Goal: Task Accomplishment & Management: Complete application form

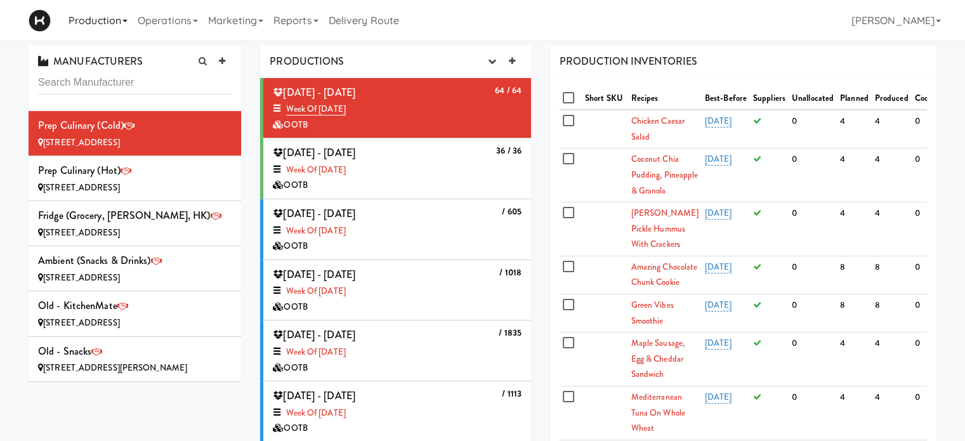
click at [106, 17] on link "Production" at bounding box center [97, 20] width 69 height 41
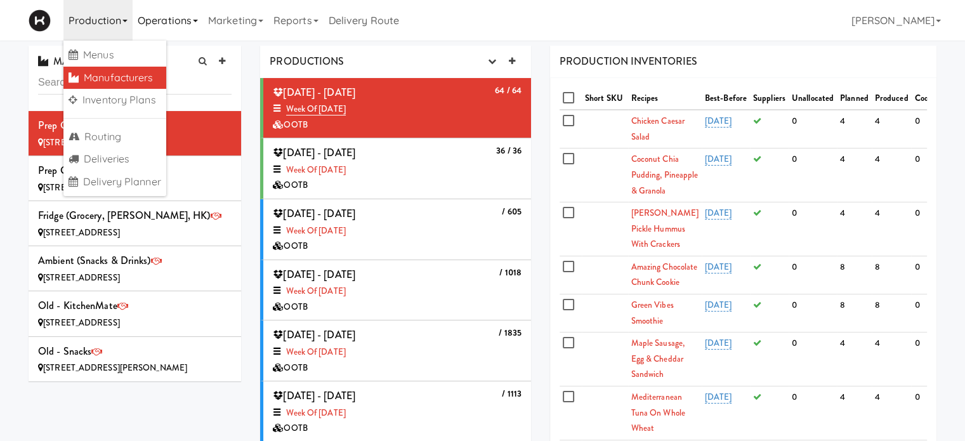
click at [172, 11] on link "Operations" at bounding box center [168, 20] width 70 height 41
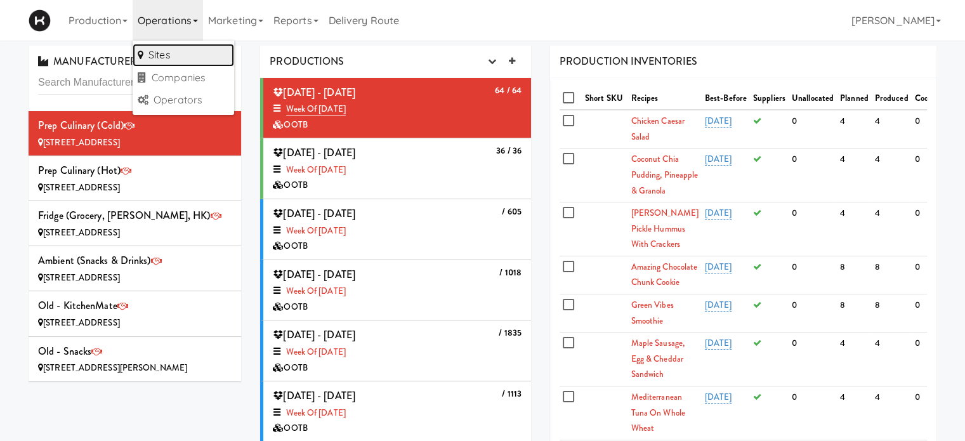
click at [175, 53] on link "Sites" at bounding box center [184, 55] width 102 height 23
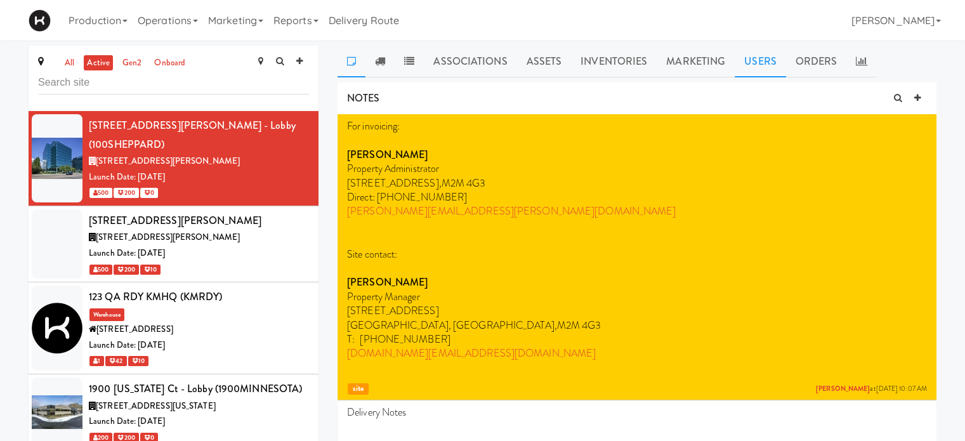
click at [735, 63] on link "Users" at bounding box center [760, 62] width 51 height 32
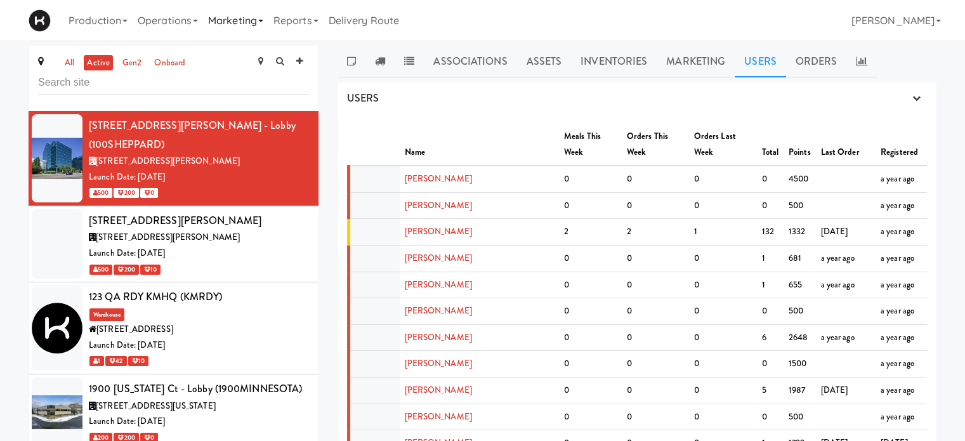
click at [220, 25] on link "Marketing" at bounding box center [235, 20] width 65 height 41
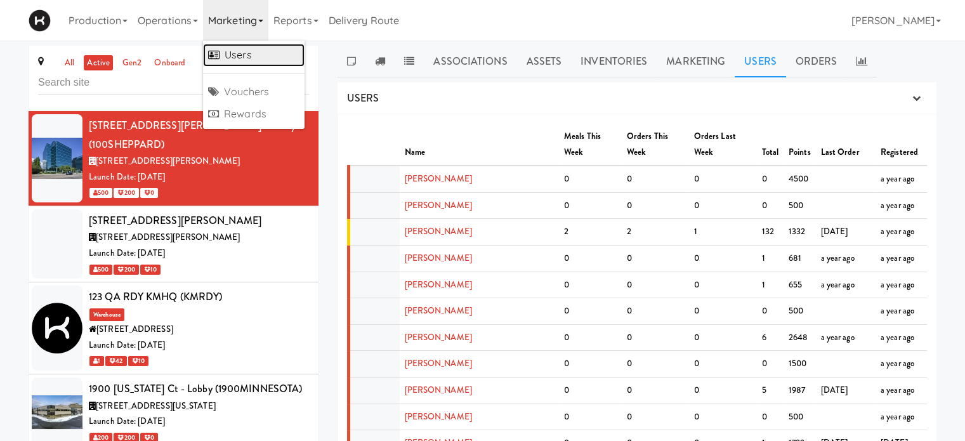
click at [232, 51] on link "Users" at bounding box center [254, 55] width 102 height 23
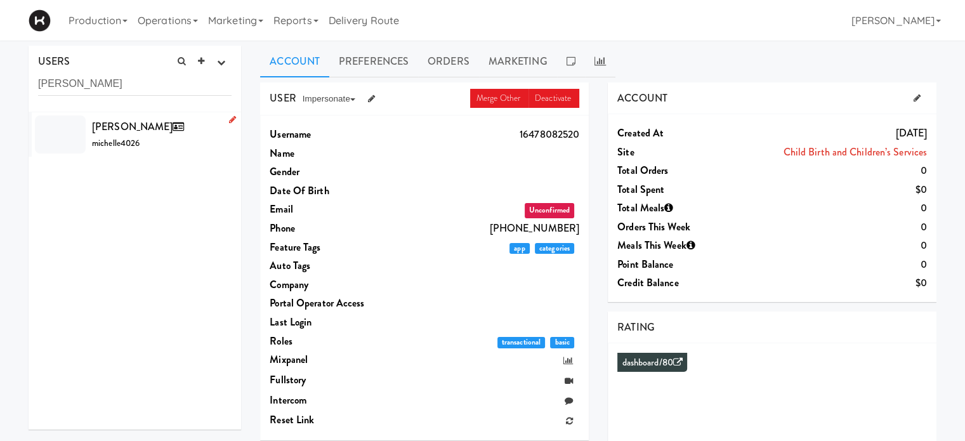
type input "[PERSON_NAME]"
click at [135, 133] on span "[PERSON_NAME]" at bounding box center [140, 126] width 97 height 15
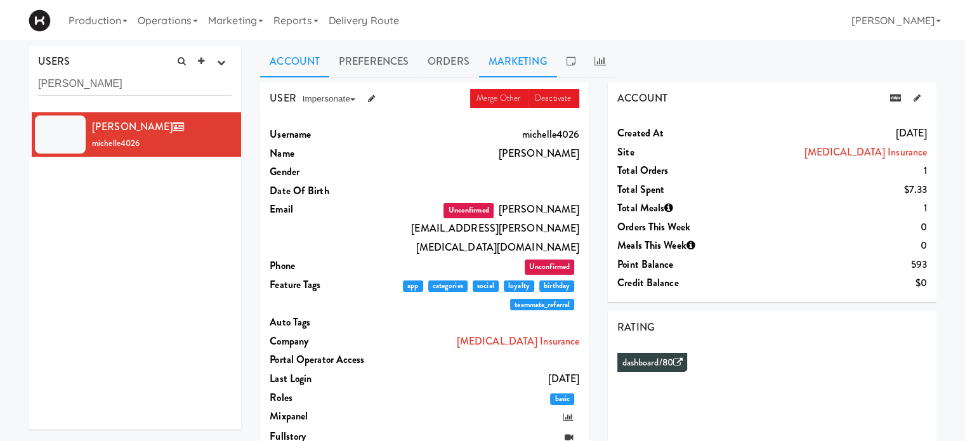
click at [550, 58] on link "Marketing" at bounding box center [518, 62] width 78 height 32
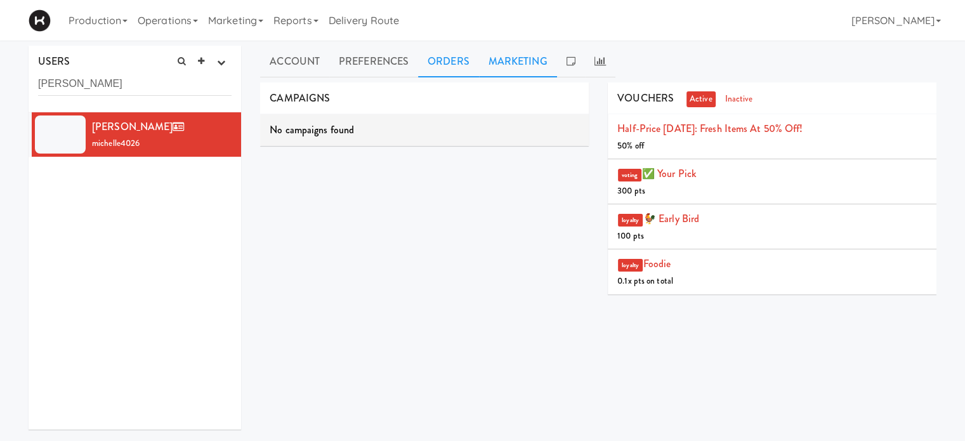
click at [455, 69] on link "Orders" at bounding box center [448, 62] width 61 height 32
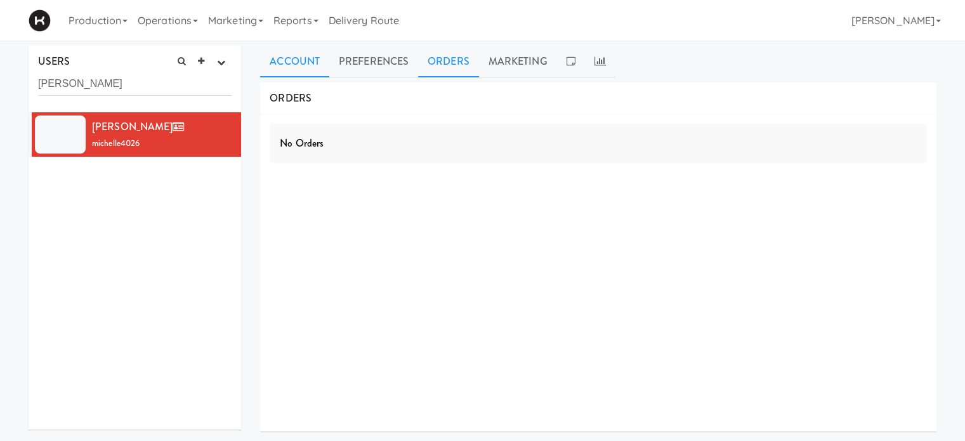
click at [305, 65] on link "Account" at bounding box center [294, 62] width 69 height 32
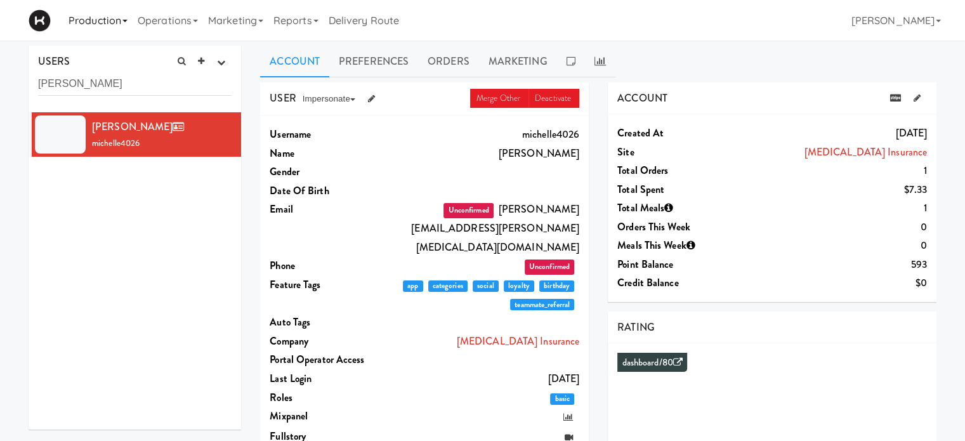
click at [94, 16] on link "Production" at bounding box center [97, 20] width 69 height 41
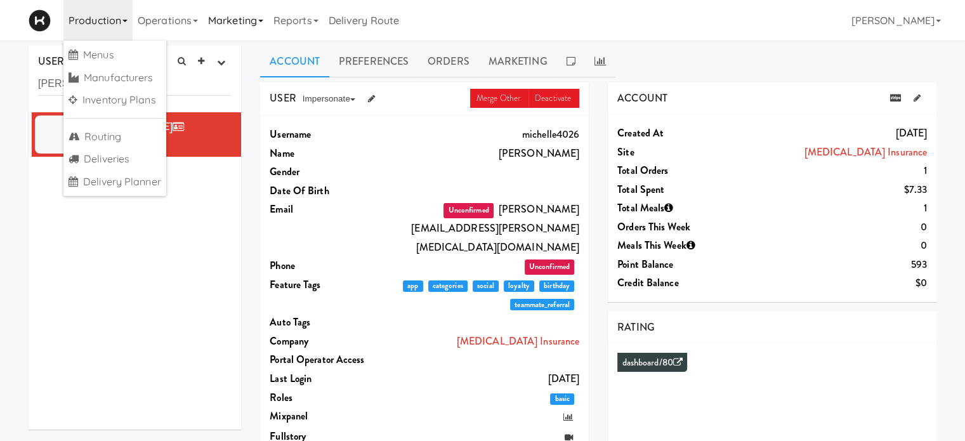
click at [241, 23] on link "Marketing" at bounding box center [235, 20] width 65 height 41
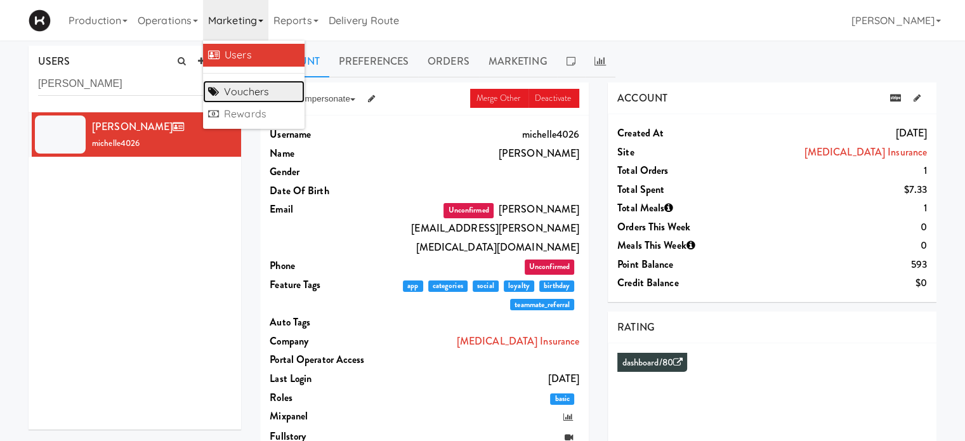
click at [248, 93] on link "Vouchers" at bounding box center [254, 92] width 102 height 23
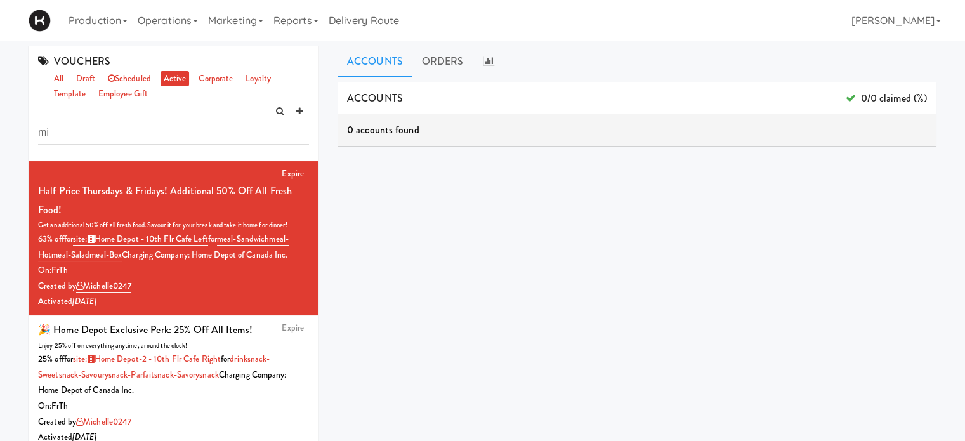
type input "m"
click at [86, 83] on link "draft" at bounding box center [85, 79] width 25 height 16
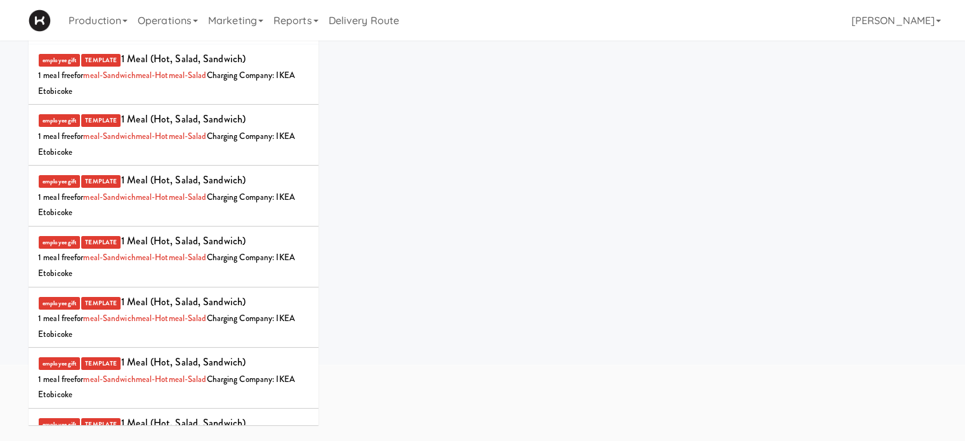
click at [358, 119] on div "ACCOUNTS 0/0 claimed (%) 0 accounts found ORDERS 0 orders found dashboard/99" at bounding box center [637, 204] width 599 height 476
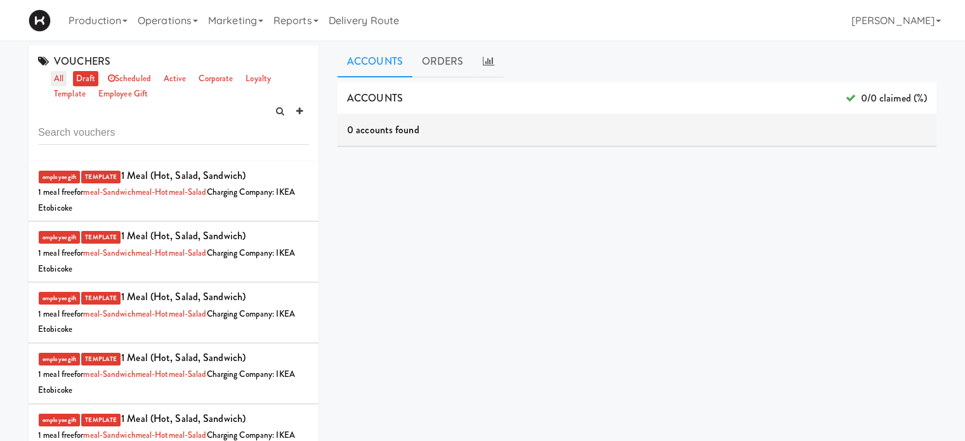
click at [61, 78] on link "all" at bounding box center [59, 79] width 16 height 16
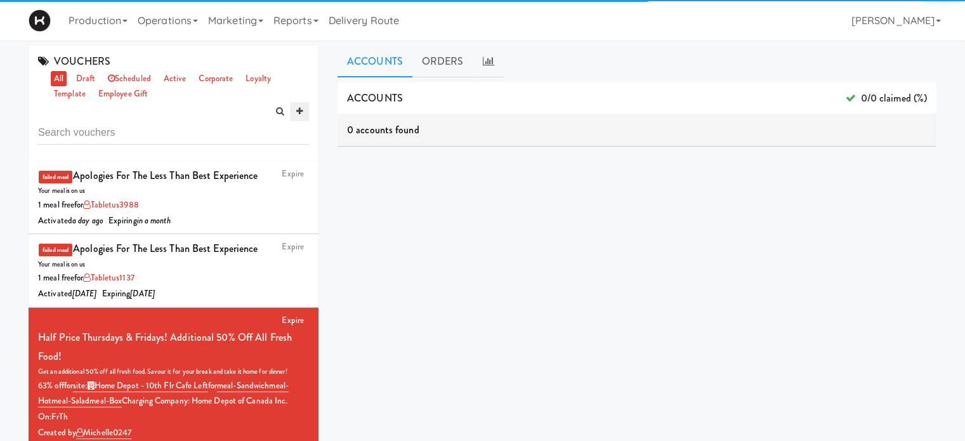
click at [300, 110] on icon at bounding box center [299, 111] width 6 height 8
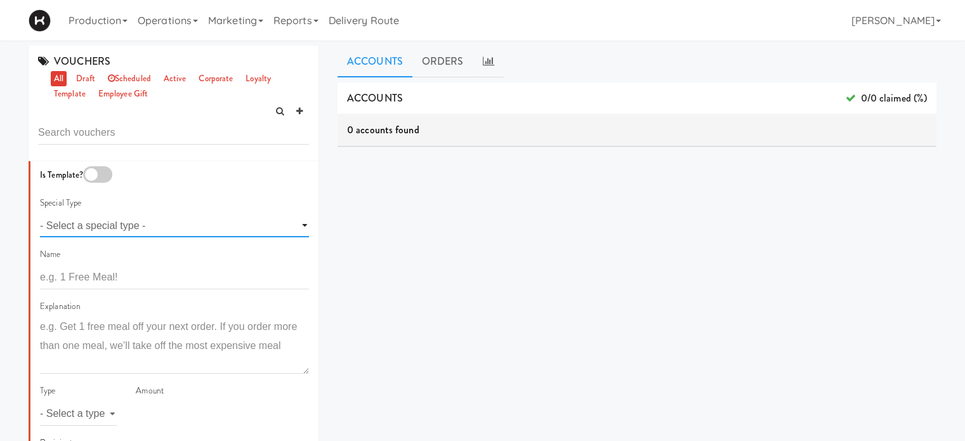
click at [221, 228] on select "- Select a special type - voting loyalty birthday employee gift" at bounding box center [174, 225] width 269 height 23
click at [204, 276] on input "text" at bounding box center [174, 277] width 269 height 23
type input "$6 Referral Bonus"
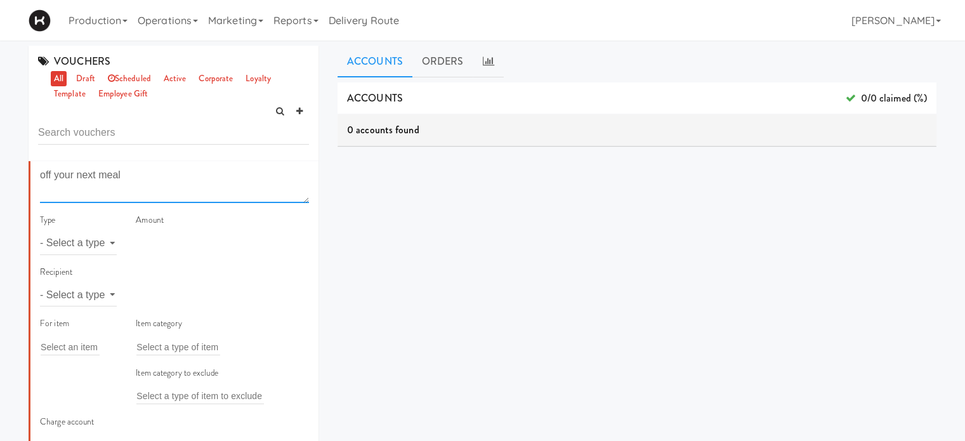
scroll to position [201, 0]
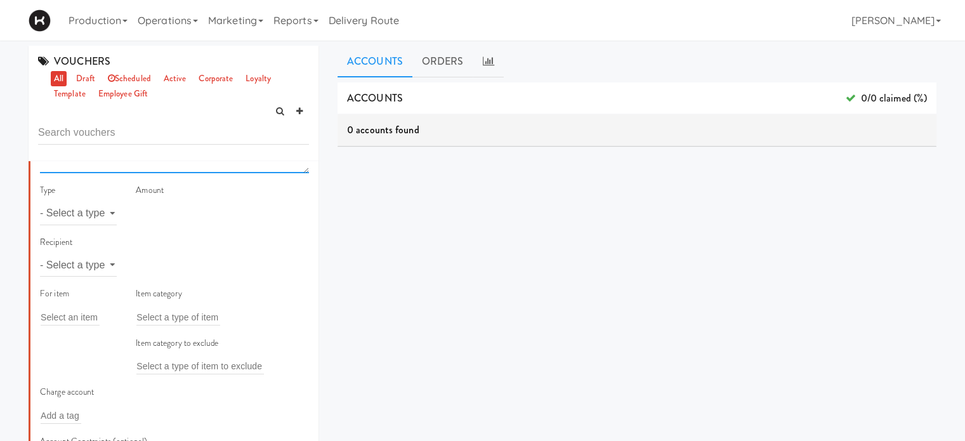
type textarea "Sorry you didn't receive this automatically. Please enjoy $6 off your next meal"
click at [105, 211] on select "- Select a type - meal item percent amount daily amount daily meal daily item p…" at bounding box center [78, 213] width 77 height 23
select select "string:amount"
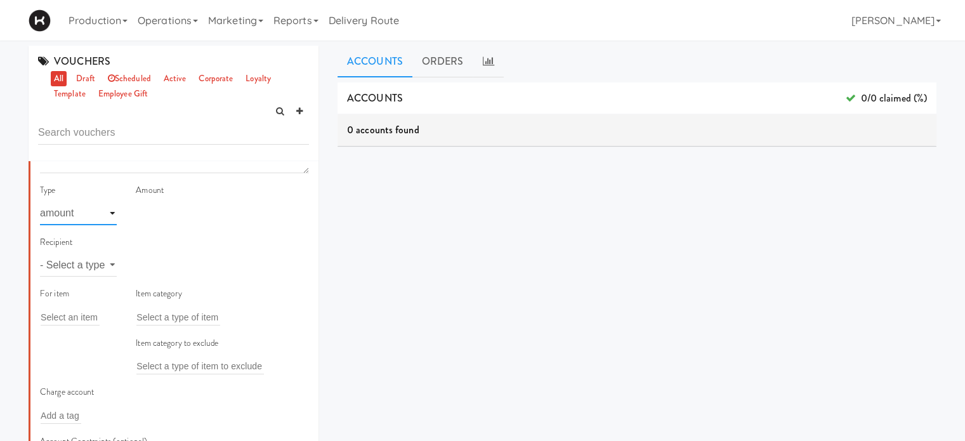
click at [40, 202] on select "- Select a type - meal item percent amount daily amount daily meal daily item p…" at bounding box center [78, 213] width 77 height 23
click at [166, 210] on input "number" at bounding box center [222, 213] width 173 height 23
type input "6"
drag, startPoint x: 207, startPoint y: 252, endPoint x: 98, endPoint y: 261, distance: 108.9
click at [98, 261] on div "Recipient - Select a type - user site company" at bounding box center [174, 261] width 288 height 52
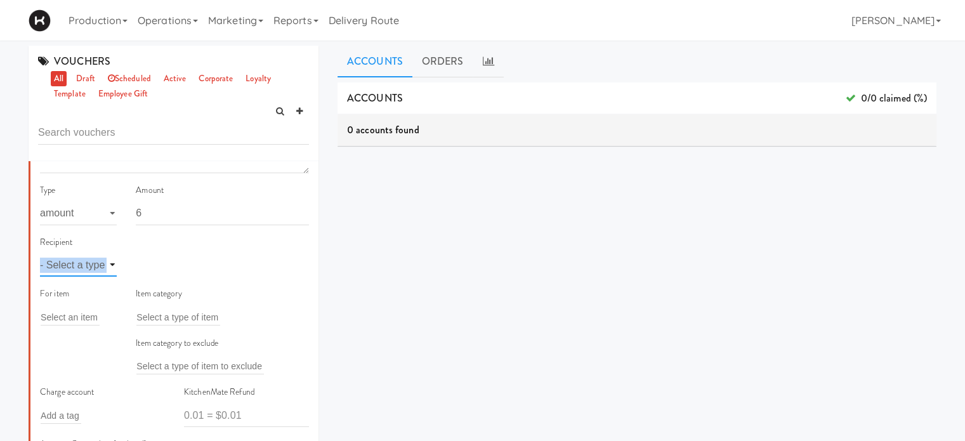
click at [98, 261] on select "- Select a type - user site company" at bounding box center [78, 264] width 77 height 23
select select "string:user"
click at [40, 253] on select "- Select a type - user site company" at bounding box center [78, 264] width 77 height 23
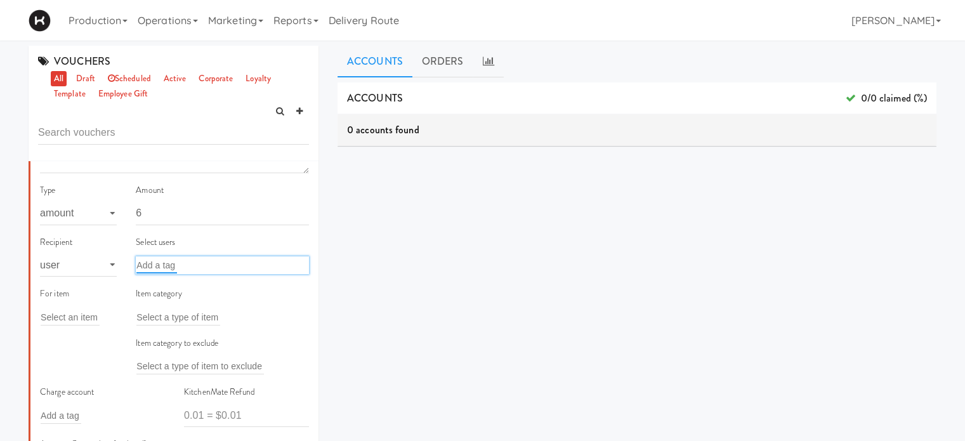
click at [160, 262] on input "text" at bounding box center [156, 265] width 41 height 16
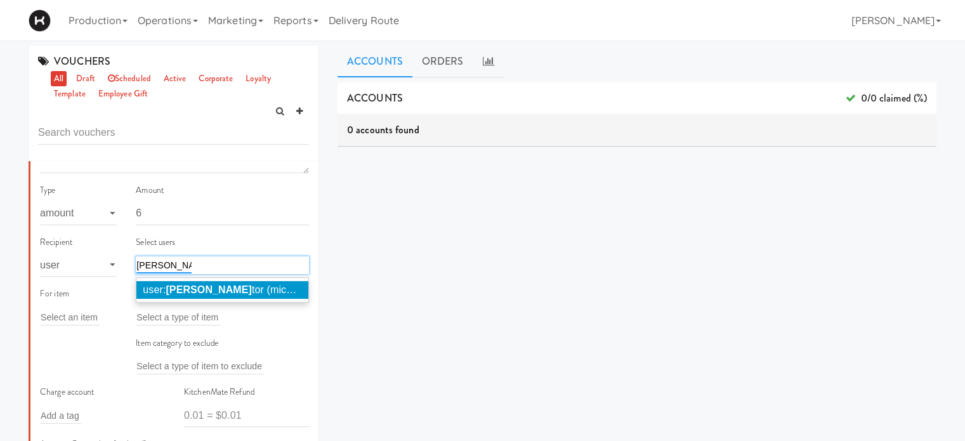
type input "[PERSON_NAME]"
click at [202, 292] on em "Michelle Proc" at bounding box center [209, 289] width 86 height 11
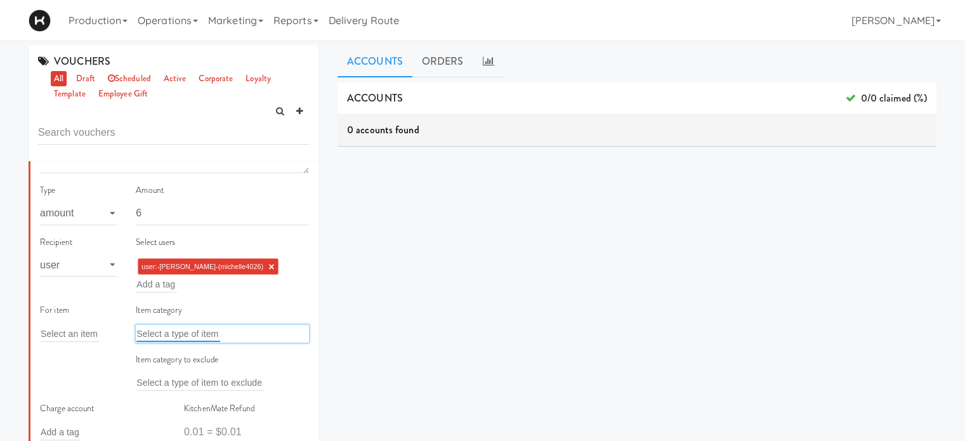
click at [148, 331] on input "text" at bounding box center [178, 334] width 84 height 16
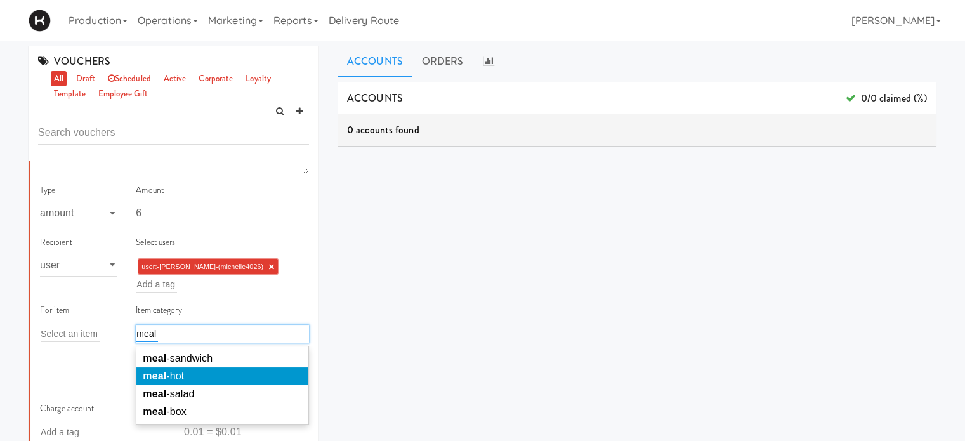
type input "meal"
click at [168, 373] on span "meal -hot" at bounding box center [163, 376] width 41 height 11
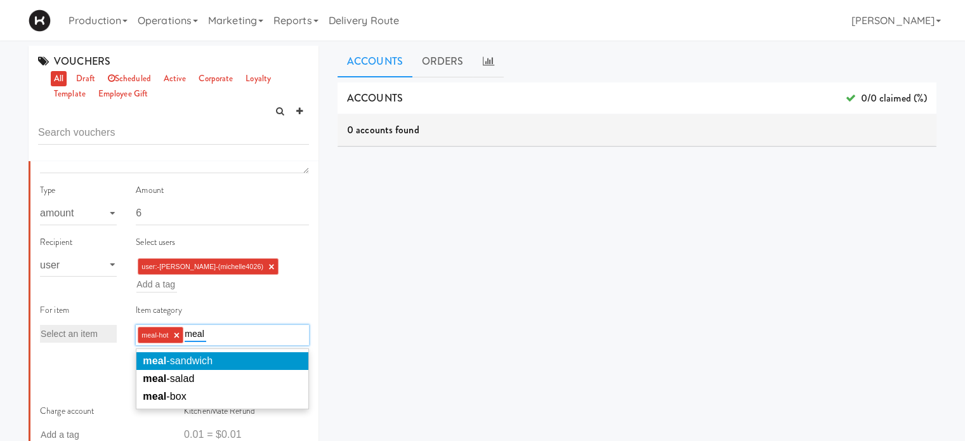
type input "meal"
click at [212, 359] on li "meal -sandwich" at bounding box center [222, 361] width 172 height 18
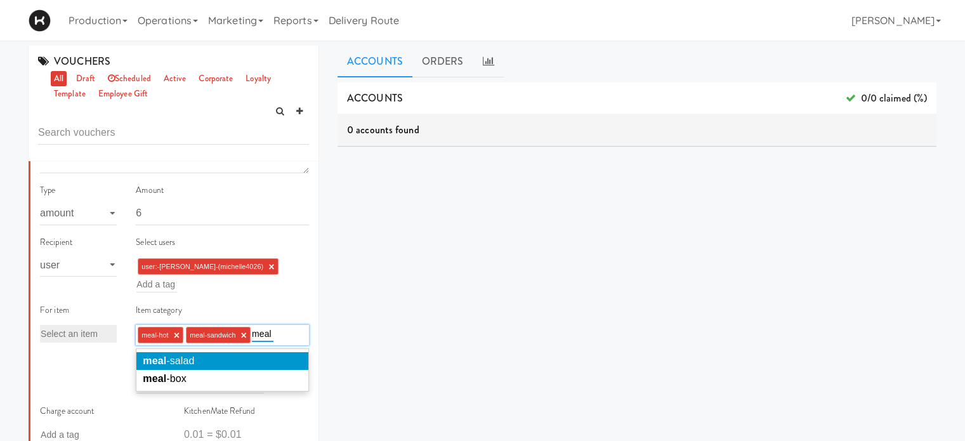
type input "meal"
click at [212, 359] on li "meal -salad" at bounding box center [222, 361] width 172 height 18
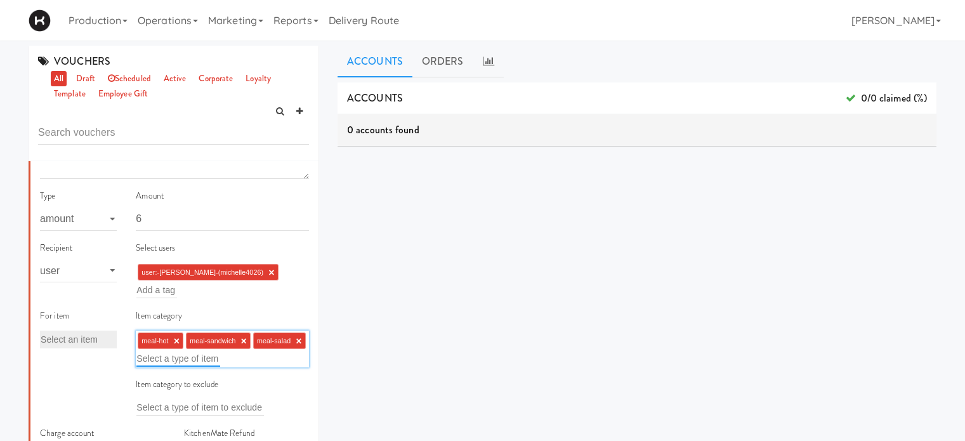
scroll to position [246, 0]
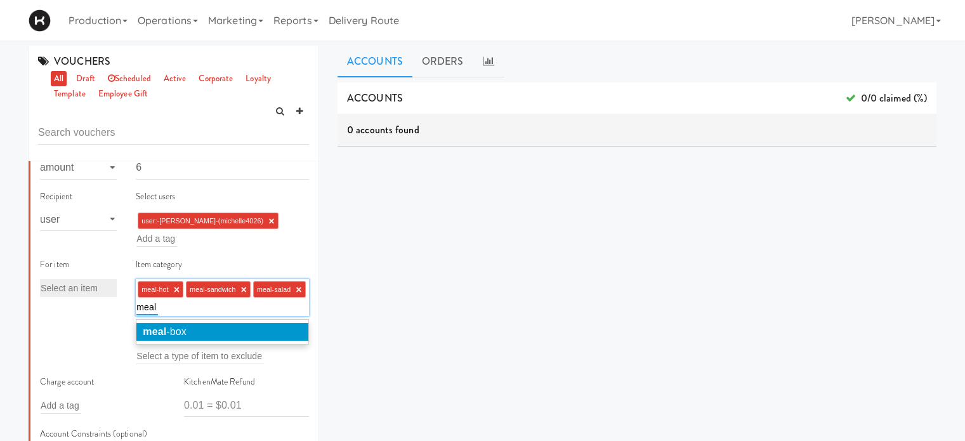
type input "meal"
click at [228, 330] on li "meal -box" at bounding box center [222, 332] width 172 height 18
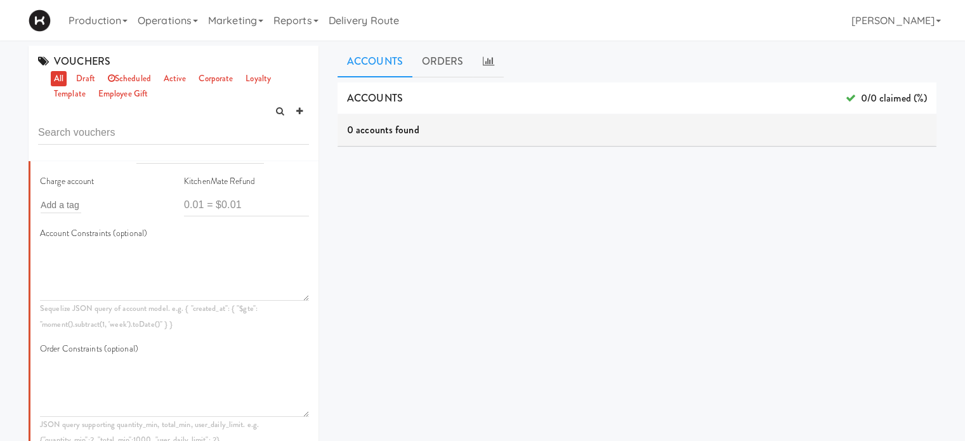
scroll to position [434, 0]
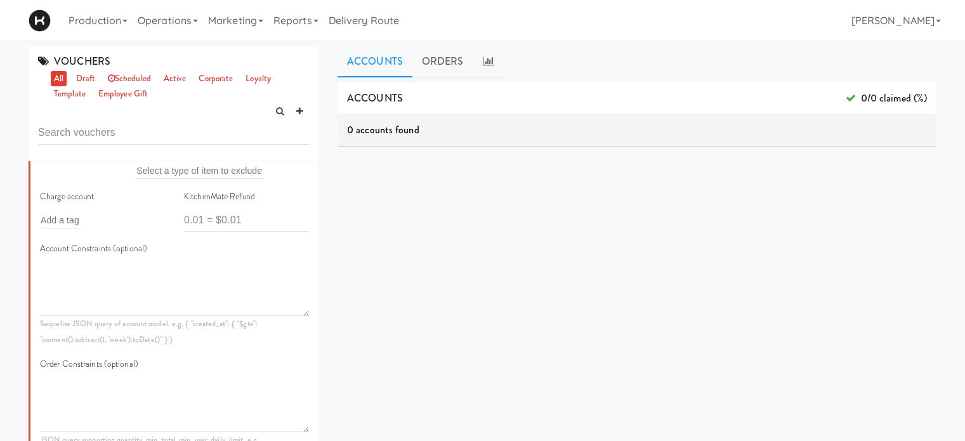
click at [88, 229] on div "Add a tag" at bounding box center [102, 220] width 125 height 18
type input "loyal"
click at [100, 250] on em "Loyal" at bounding box center [107, 244] width 27 height 11
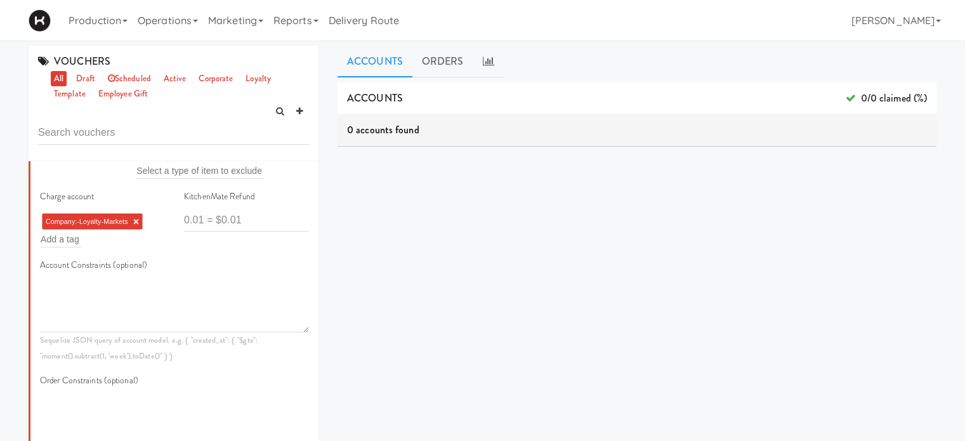
click at [208, 287] on div "Account Constraints (optional) Sequelize JSON query of account model. e.g. { "c…" at bounding box center [174, 311] width 269 height 106
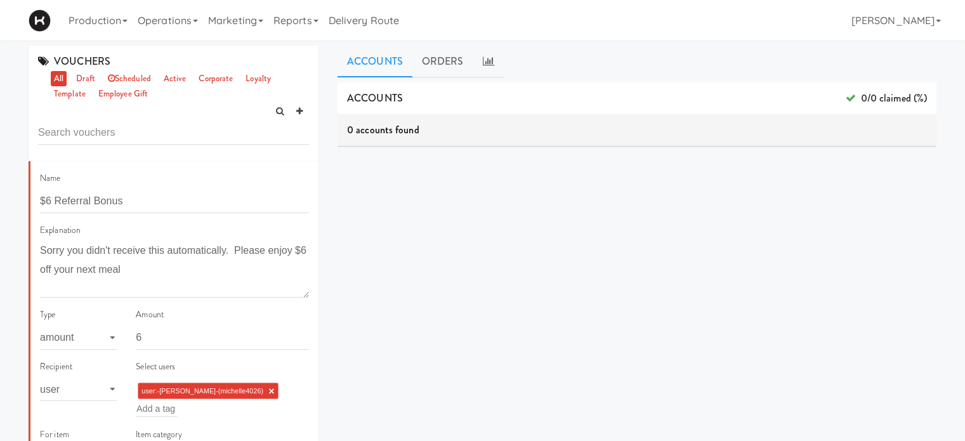
scroll to position [0, 0]
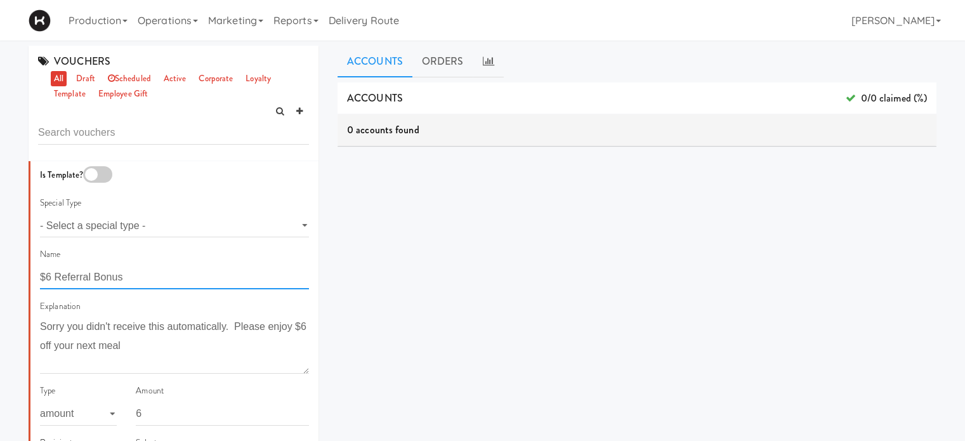
click at [56, 277] on input "$6 Referral Bonus" at bounding box center [174, 277] width 269 height 23
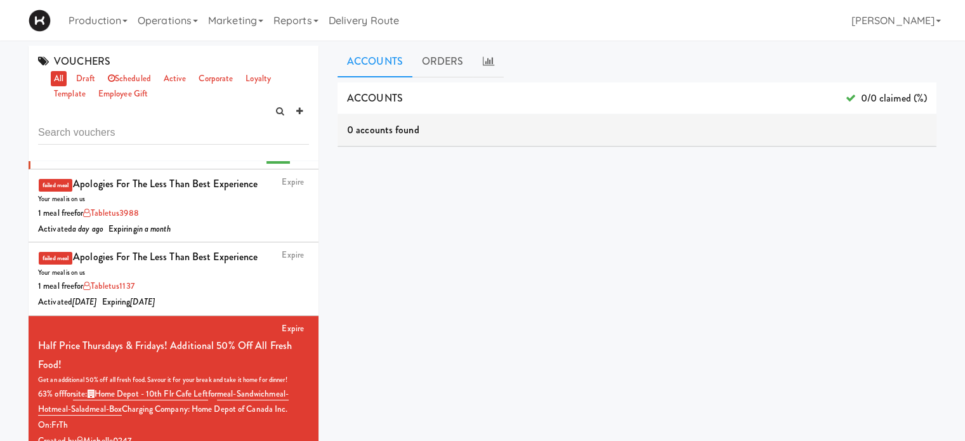
scroll to position [1019, 0]
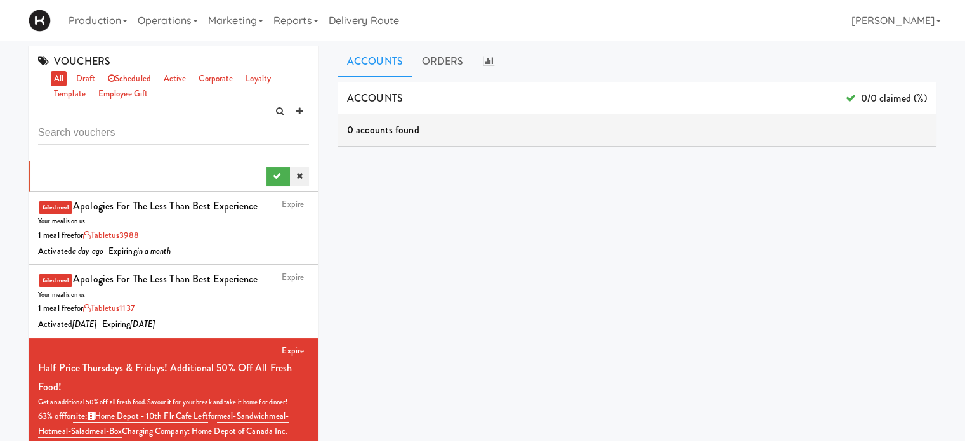
type input "$6 App Referral Bonus"
click at [296, 180] on icon at bounding box center [299, 176] width 6 height 8
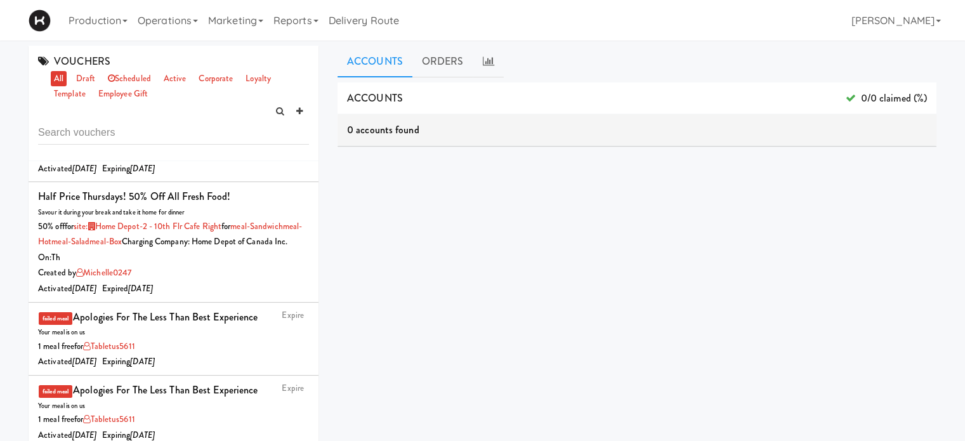
scroll to position [0, 0]
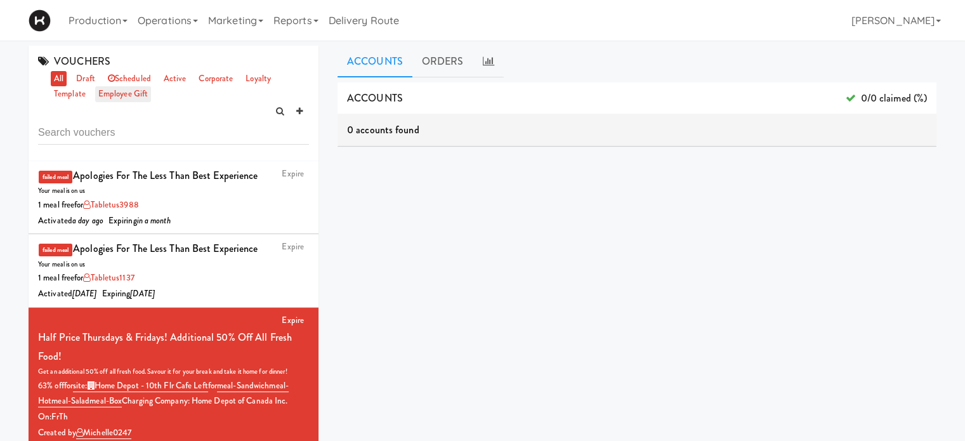
click at [117, 90] on link "employee gift" at bounding box center [123, 94] width 56 height 16
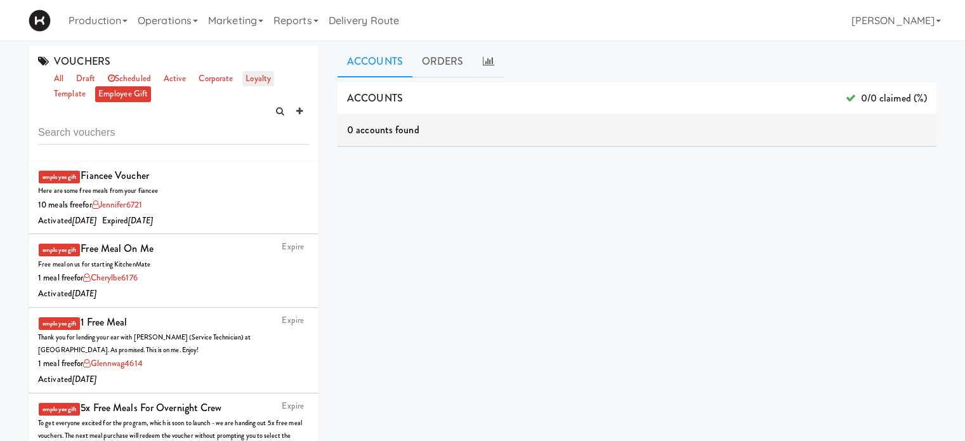
click at [270, 76] on link "loyalty" at bounding box center [258, 79] width 32 height 16
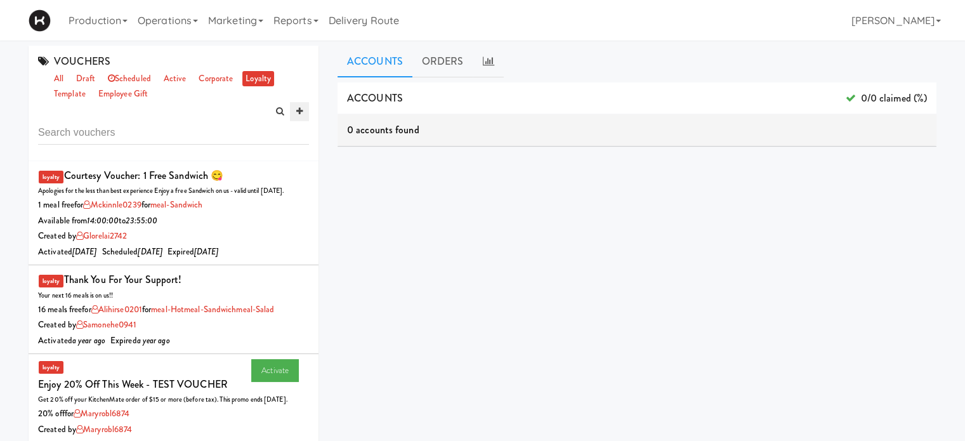
click at [297, 114] on icon at bounding box center [299, 111] width 6 height 8
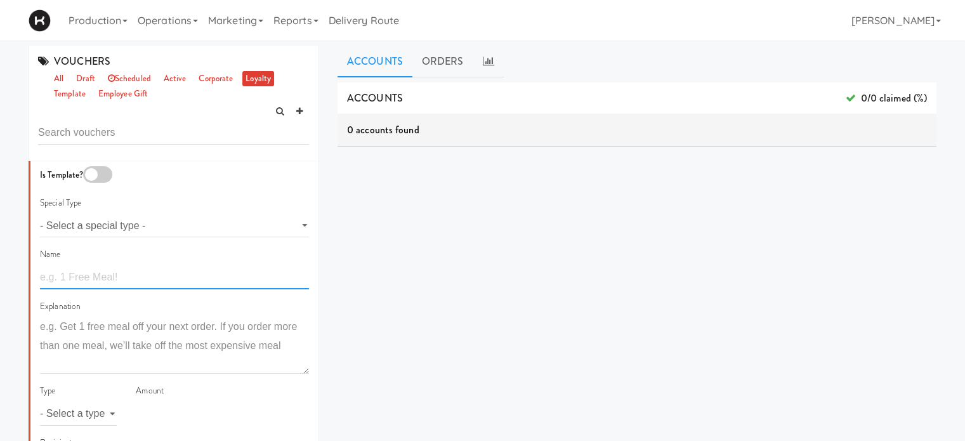
click at [107, 274] on input "text" at bounding box center [174, 277] width 269 height 23
type input "$6.00 Referral Bonus"
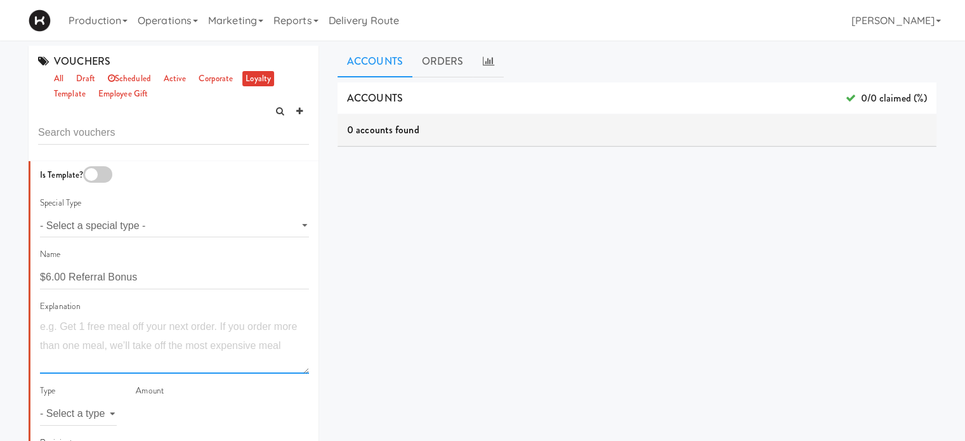
click at [74, 324] on textarea at bounding box center [174, 345] width 269 height 56
click at [74, 324] on textarea "Appologies for teh" at bounding box center [174, 345] width 269 height 56
click at [56, 325] on textarea "Appologies for teh" at bounding box center [174, 345] width 269 height 56
click at [122, 325] on textarea "Apologies for teh" at bounding box center [174, 345] width 269 height 56
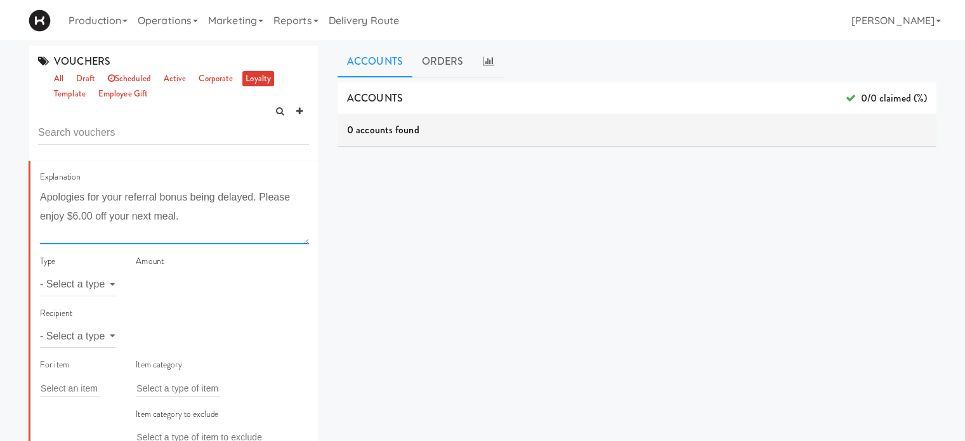
scroll to position [183, 0]
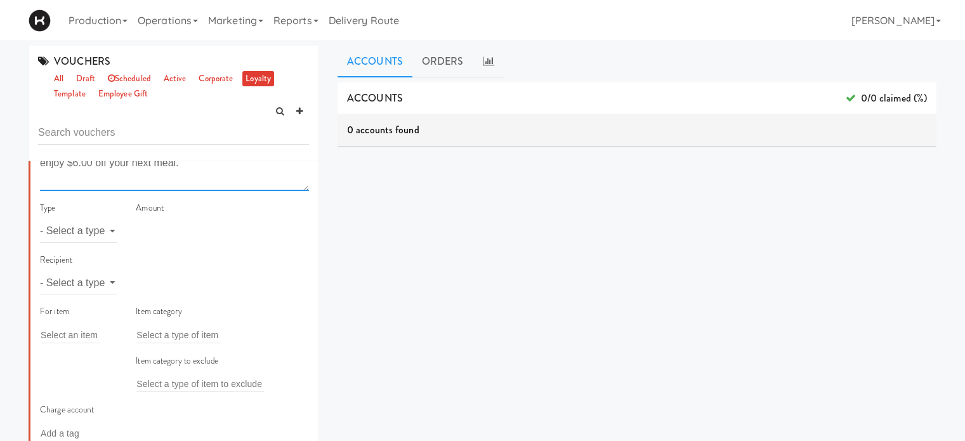
type textarea "Apologies for your referral bonus being delayed. Please enjoy $6.00 off your ne…"
click at [81, 241] on select "- Select a type - meal item percent amount daily amount daily meal daily item p…" at bounding box center [78, 231] width 77 height 23
select select "string:amount"
click at [40, 220] on select "- Select a type - meal item percent amount daily amount daily meal daily item p…" at bounding box center [78, 231] width 77 height 23
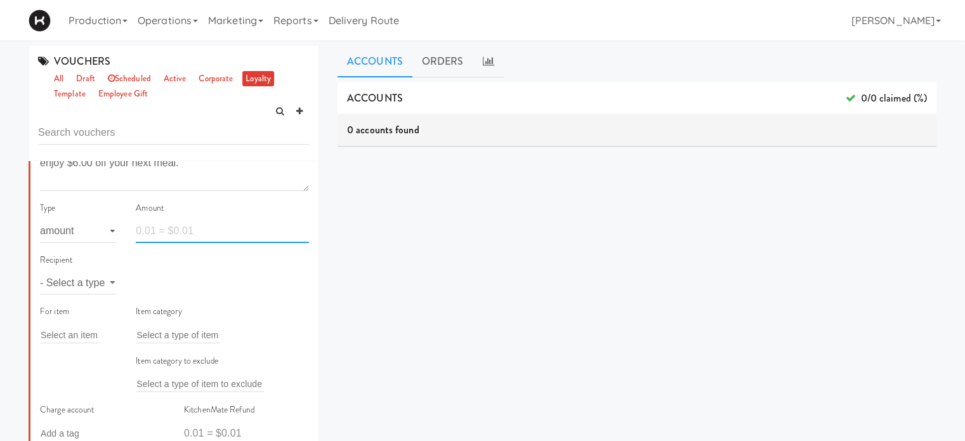
click at [165, 238] on input "number" at bounding box center [222, 231] width 173 height 23
click at [168, 246] on div "Amount 6" at bounding box center [222, 227] width 192 height 52
click at [194, 232] on input "6" at bounding box center [222, 231] width 173 height 23
click at [297, 233] on input "5" at bounding box center [222, 231] width 173 height 23
type input "6"
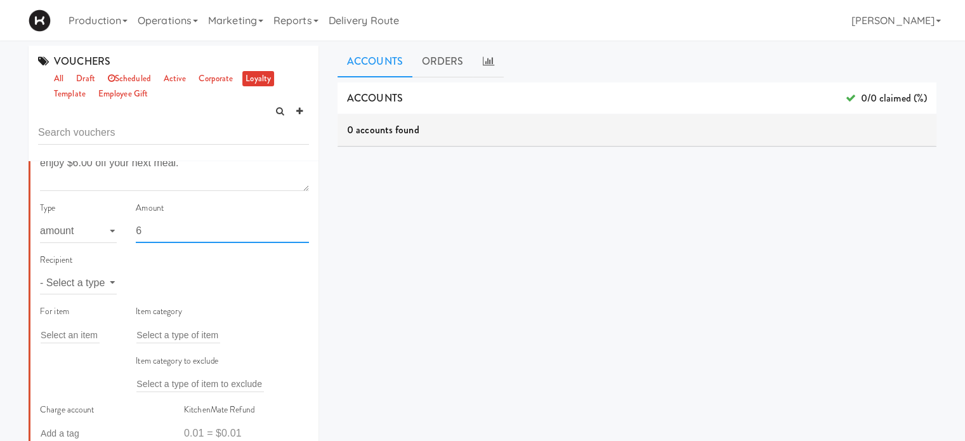
click at [296, 229] on input "6" at bounding box center [222, 231] width 173 height 23
click at [84, 279] on select "- Select a type - user site company" at bounding box center [78, 282] width 77 height 23
select select "string:user"
click at [40, 271] on select "- Select a type - user site company" at bounding box center [78, 282] width 77 height 23
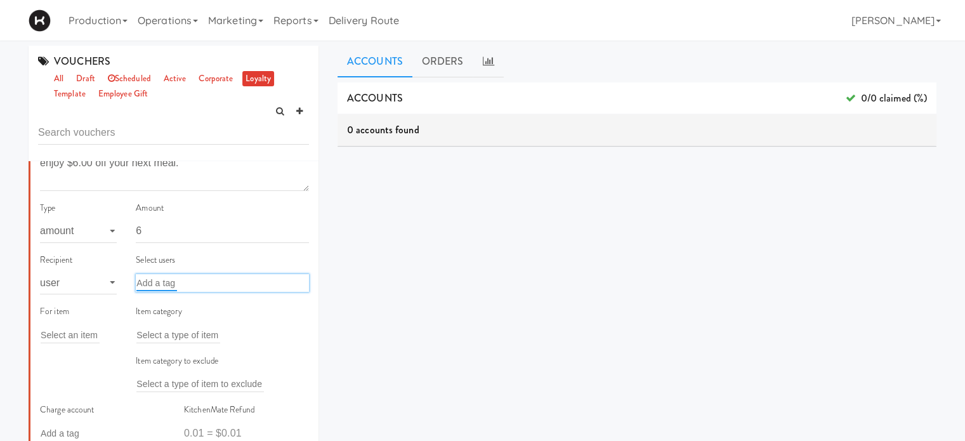
click at [153, 282] on input "text" at bounding box center [156, 283] width 41 height 16
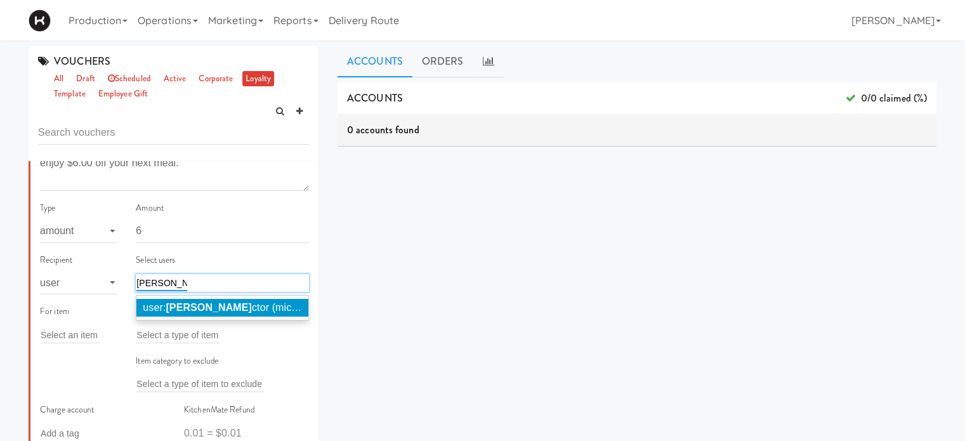
type input "[PERSON_NAME]"
click at [203, 308] on em "Michelle Pro" at bounding box center [209, 307] width 86 height 11
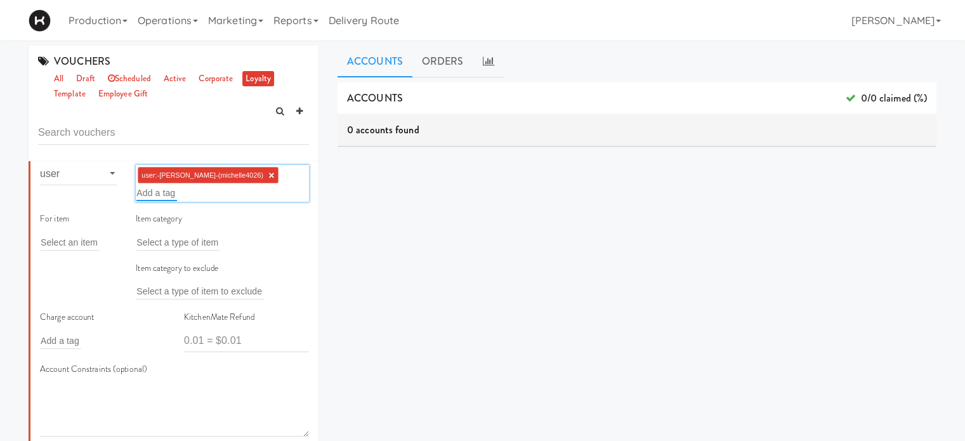
scroll to position [306, 0]
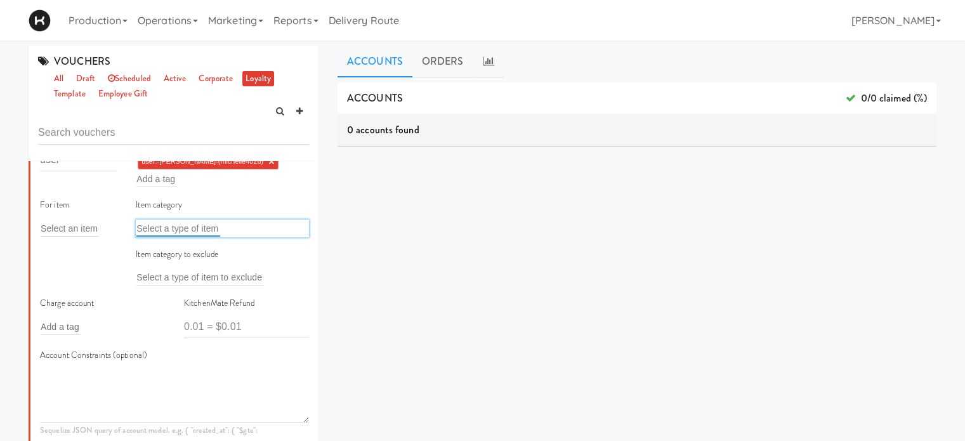
click at [157, 227] on input "text" at bounding box center [178, 228] width 84 height 16
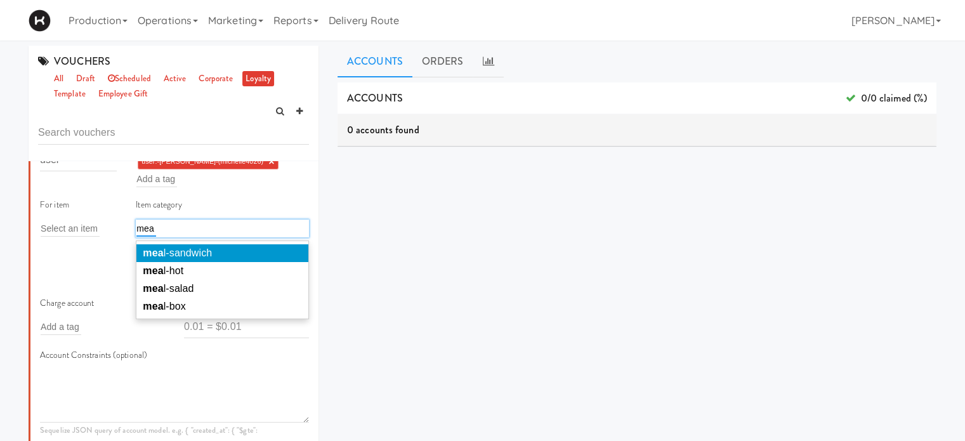
type input "mea"
click at [172, 253] on span "mea l-sandwich" at bounding box center [177, 252] width 69 height 11
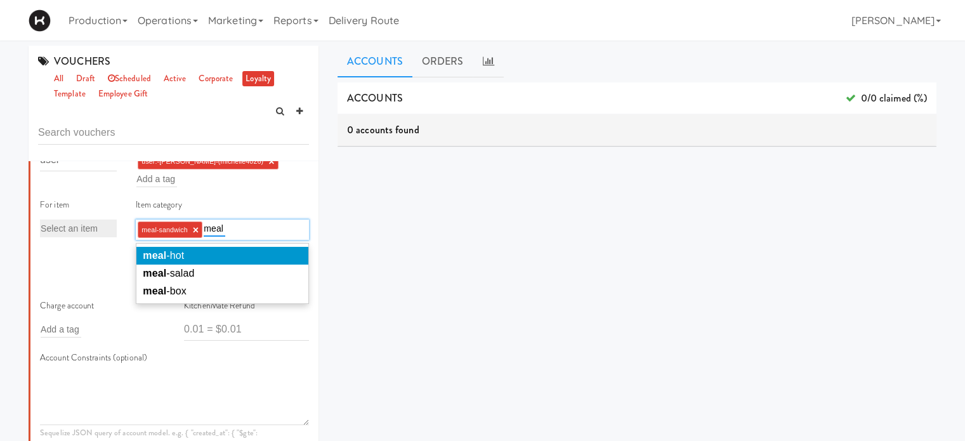
type input "meal"
click at [172, 253] on span "meal -hot" at bounding box center [163, 255] width 41 height 11
type input "meal"
click at [172, 253] on span "meal -salad" at bounding box center [168, 255] width 51 height 11
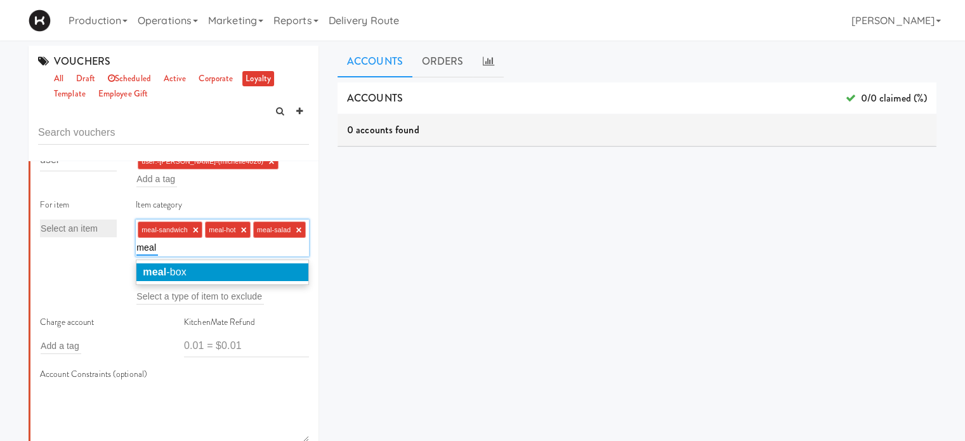
type input "meal"
click at [176, 266] on li "meal -box" at bounding box center [222, 272] width 172 height 18
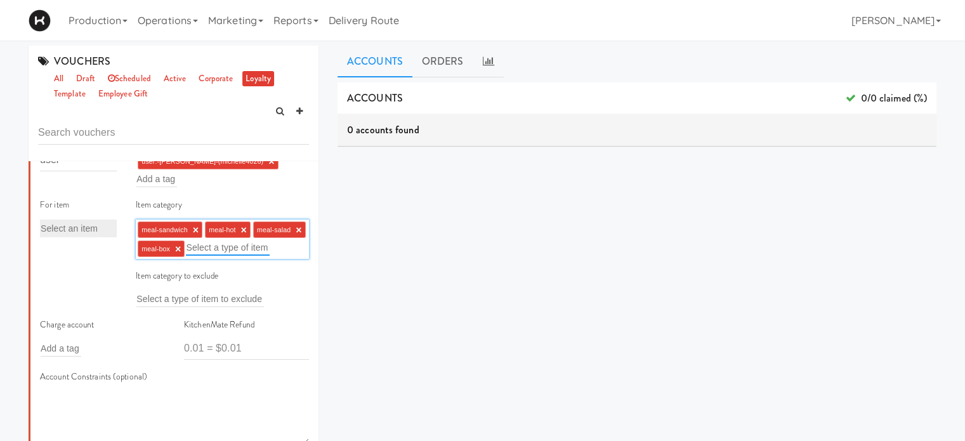
scroll to position [362, 0]
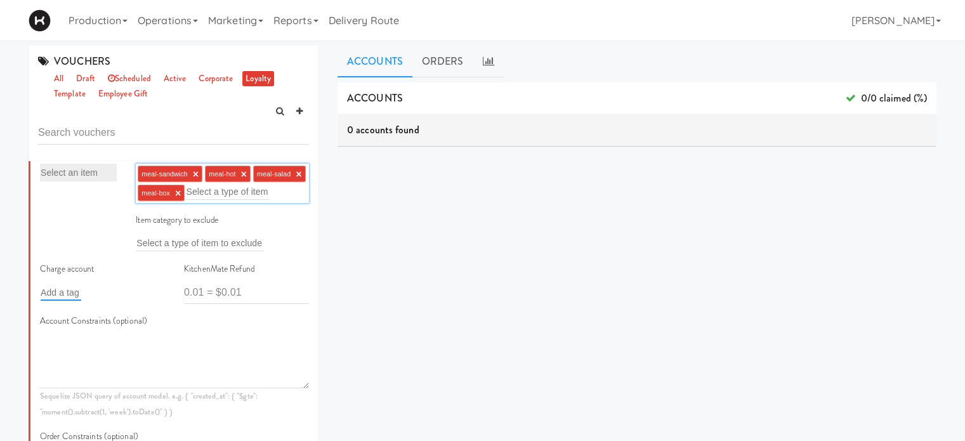
click at [60, 301] on input "text" at bounding box center [61, 292] width 41 height 16
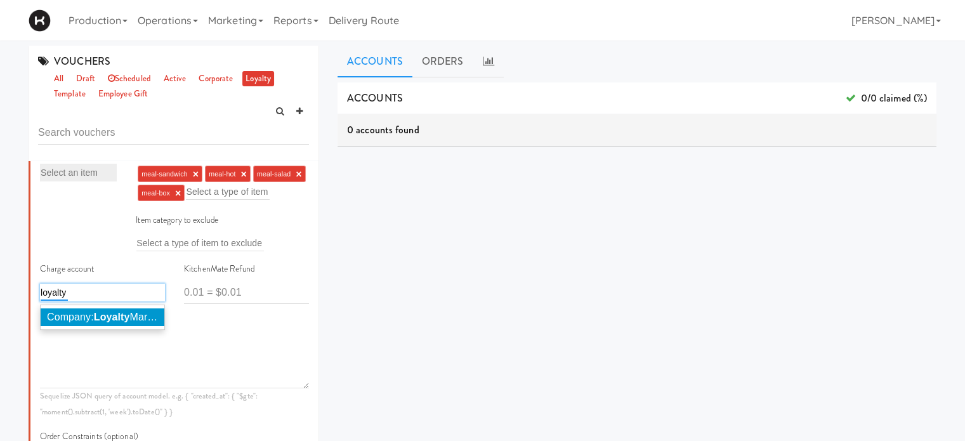
type input "loyalty"
click at [77, 322] on span "Company: Loyalty Markets" at bounding box center [106, 317] width 119 height 11
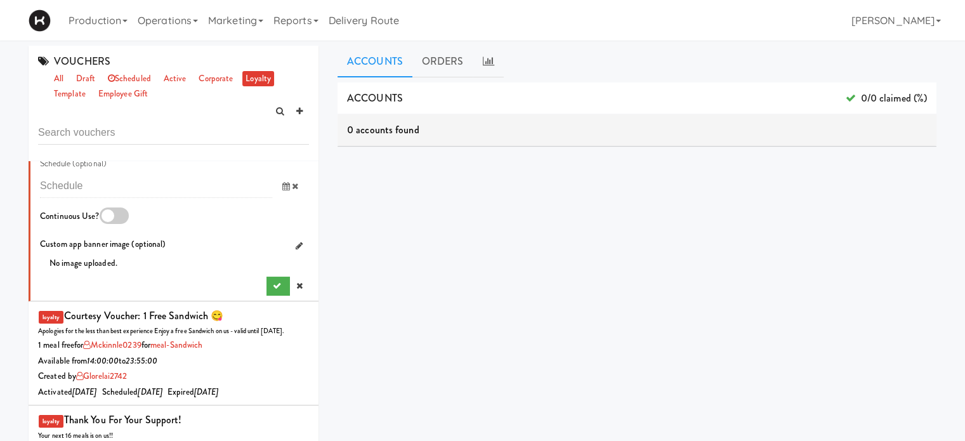
scroll to position [847, 0]
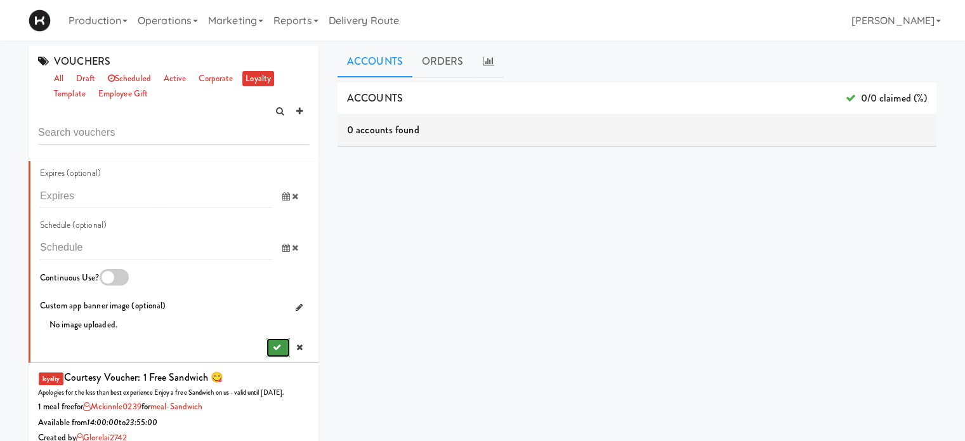
click at [273, 352] on icon "submit" at bounding box center [277, 347] width 8 height 8
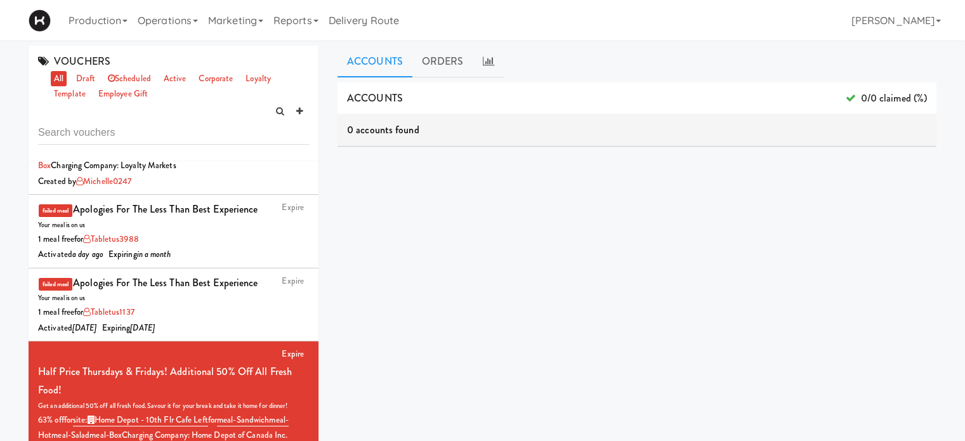
scroll to position [0, 0]
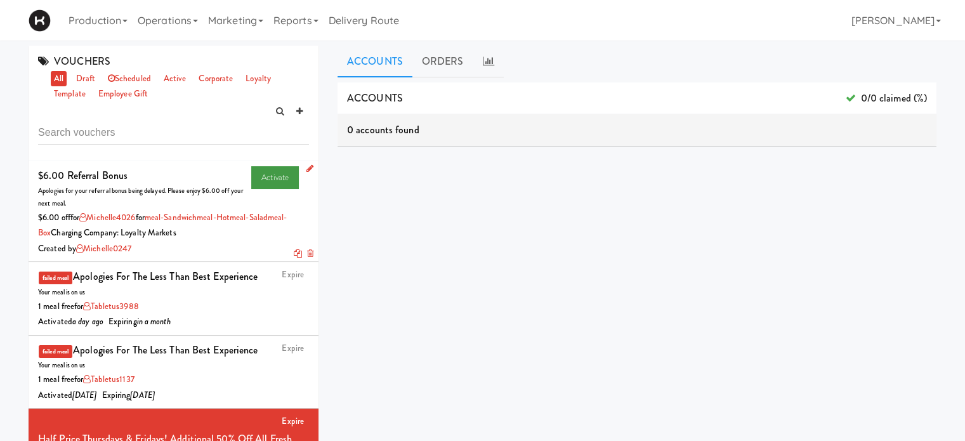
click at [259, 175] on link "Activate" at bounding box center [275, 177] width 48 height 23
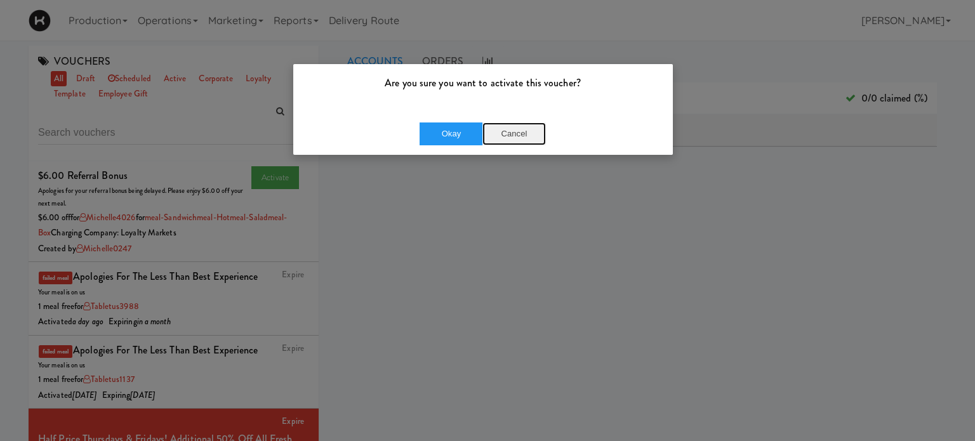
click at [527, 138] on button "Cancel" at bounding box center [513, 133] width 63 height 23
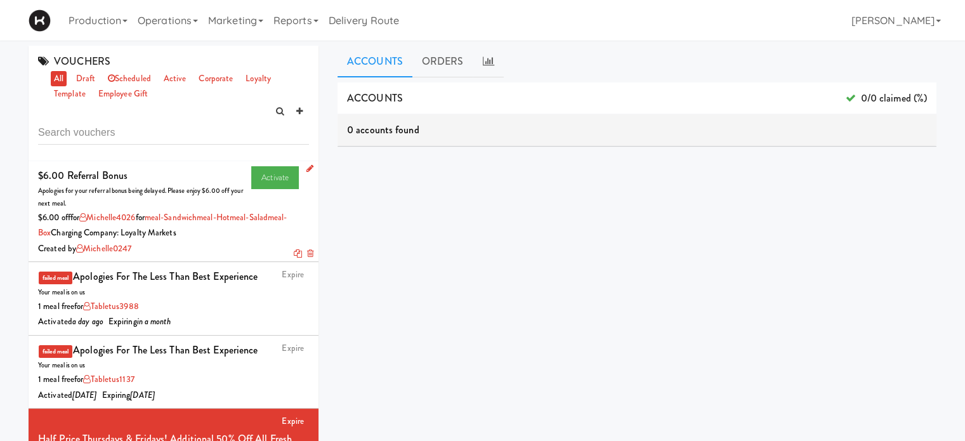
click at [307, 169] on icon at bounding box center [310, 168] width 7 height 8
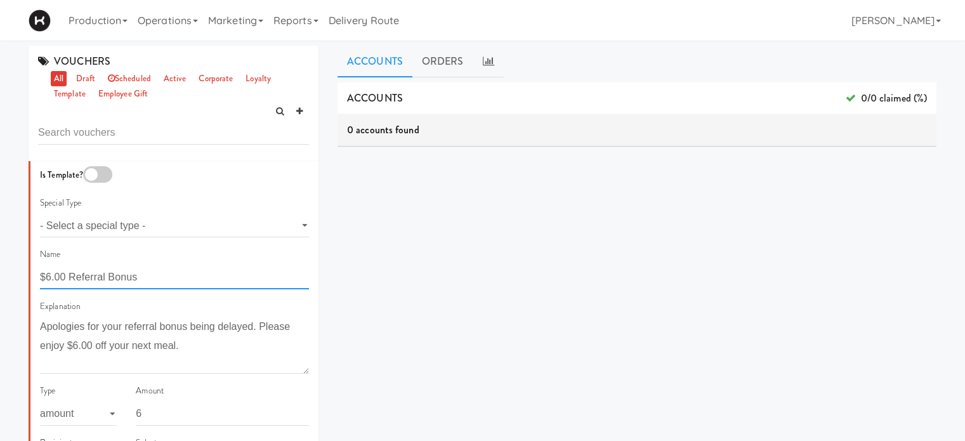
click at [70, 279] on input "$6.00 Referral Bonus" at bounding box center [174, 277] width 269 height 23
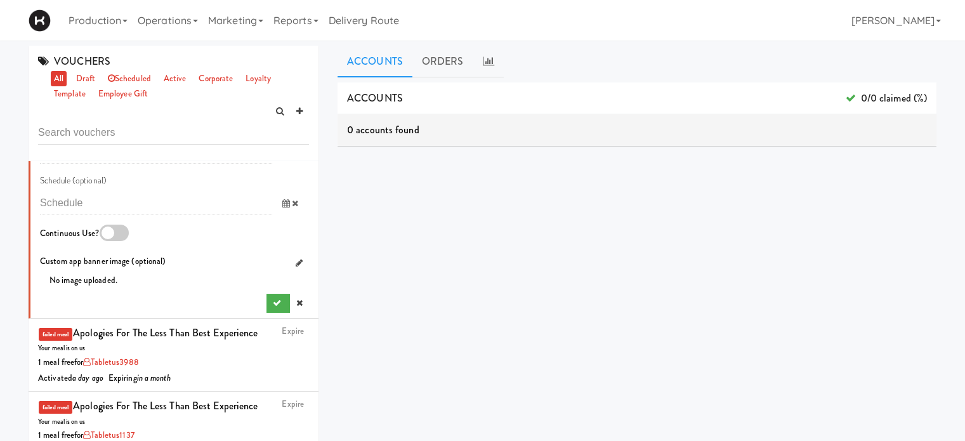
scroll to position [914, 0]
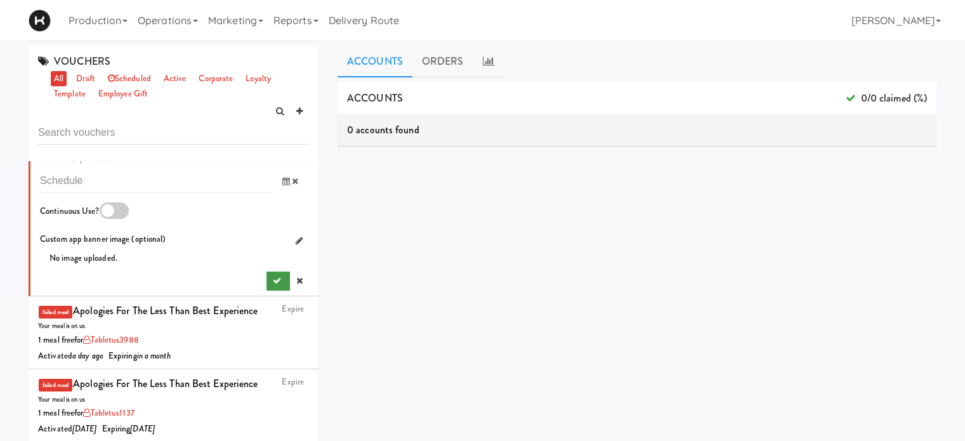
type input "$6.00 App Referral Bonus"
click at [273, 285] on icon "submit" at bounding box center [277, 281] width 8 height 8
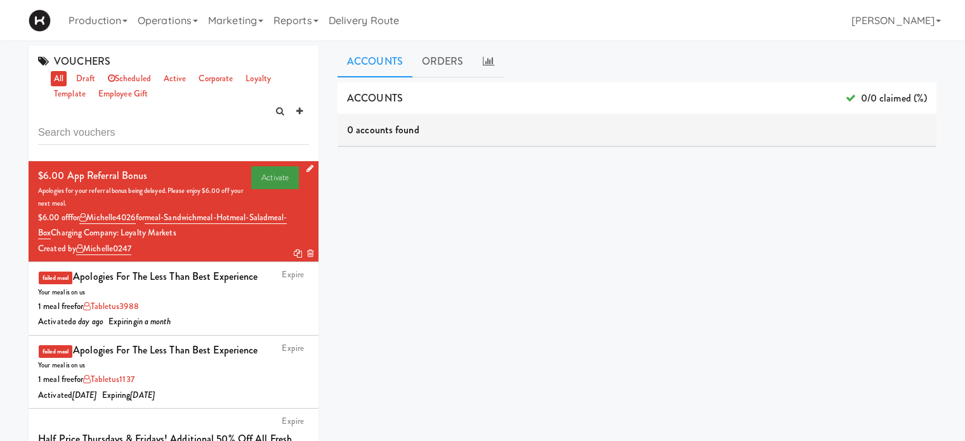
click at [267, 174] on link "Activate" at bounding box center [275, 177] width 48 height 23
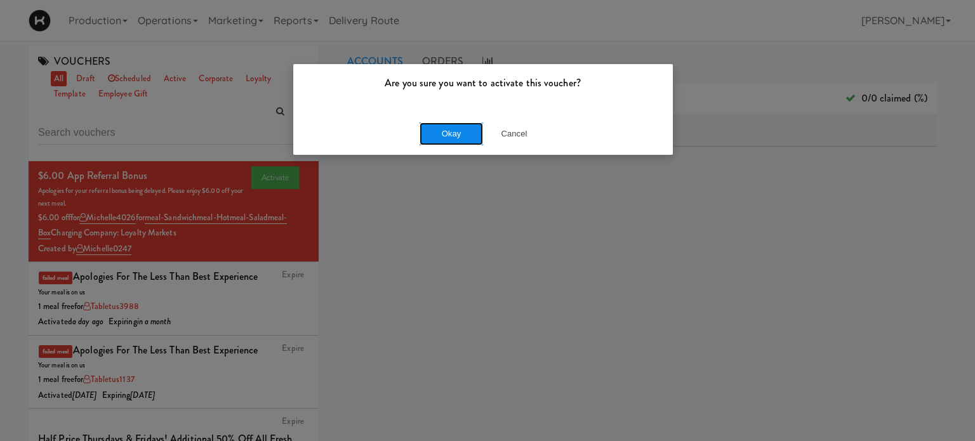
click at [459, 131] on button "Okay" at bounding box center [450, 133] width 63 height 23
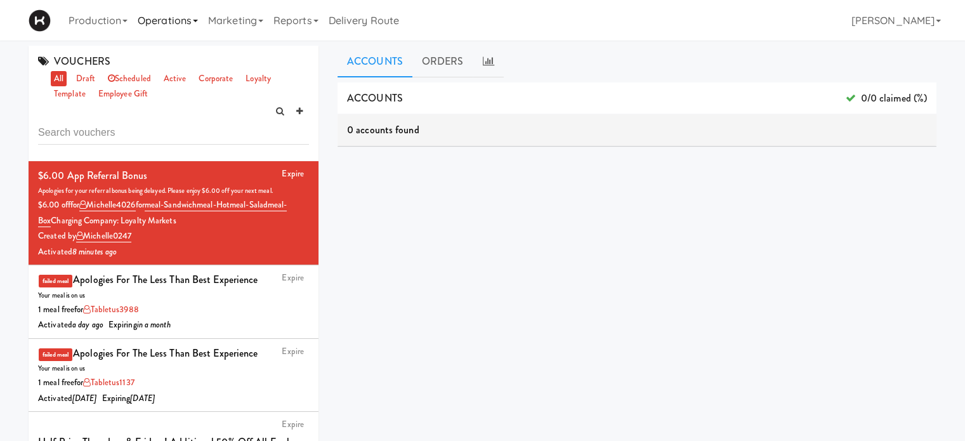
click at [193, 23] on link "Operations" at bounding box center [168, 20] width 70 height 41
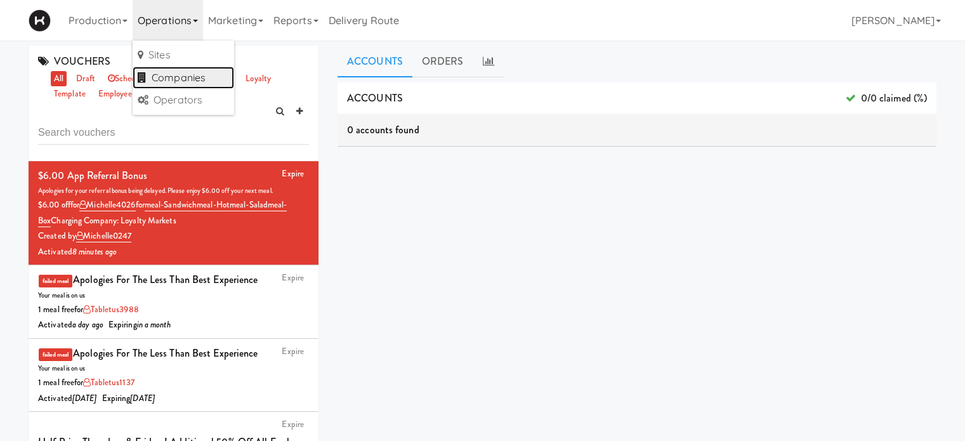
click at [174, 81] on link "Companies" at bounding box center [184, 78] width 102 height 23
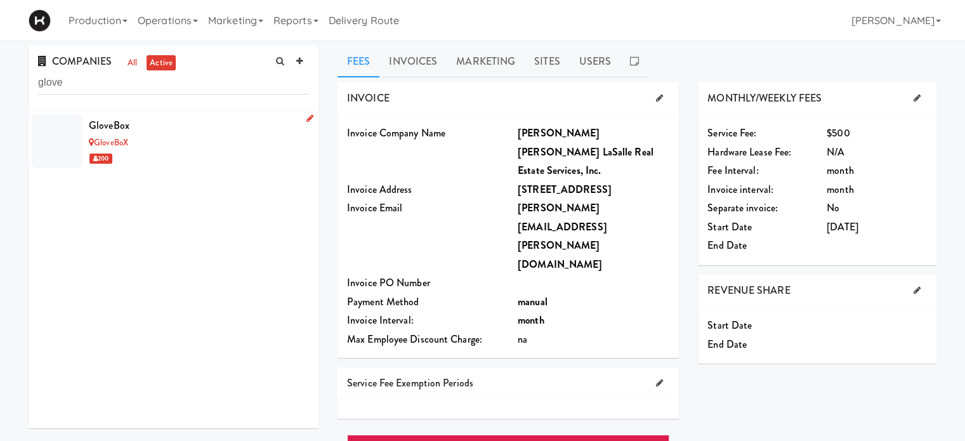
type input "glove"
click at [171, 141] on div "GloveBoX" at bounding box center [199, 143] width 220 height 16
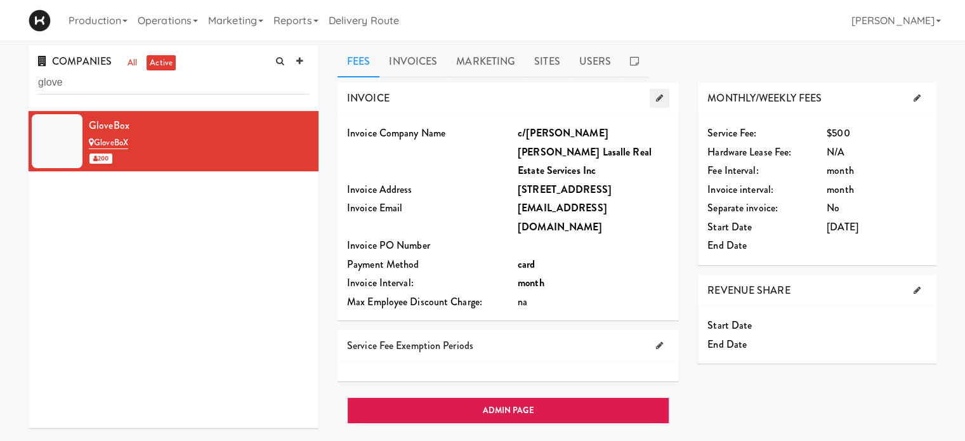
click at [657, 99] on icon at bounding box center [659, 98] width 7 height 8
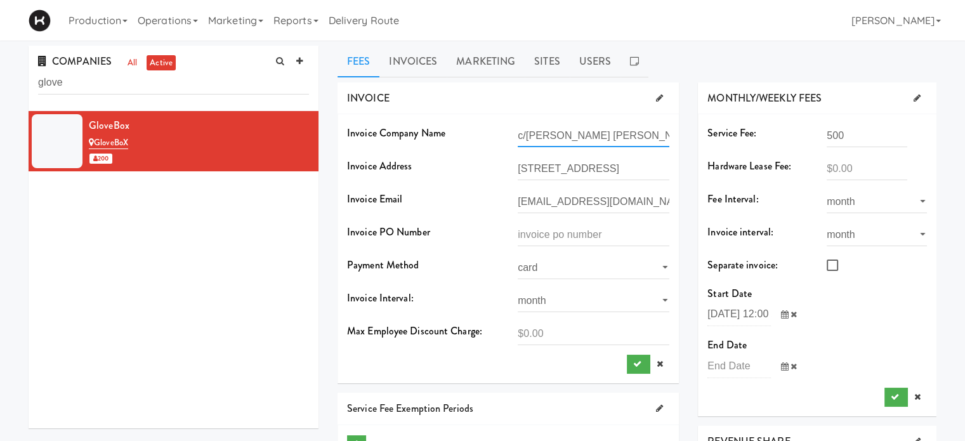
click at [520, 134] on input "c/o Jones Lang Lasalle Real Estate Services Inc" at bounding box center [594, 135] width 152 height 23
type input "Glovebox (2019) Inc. c/o Jones Lang Lasalle Real Estate Services Inc"
click at [627, 263] on select "card manual" at bounding box center [594, 267] width 152 height 23
select select "string:manual"
click at [518, 256] on select "card manual" at bounding box center [594, 267] width 152 height 23
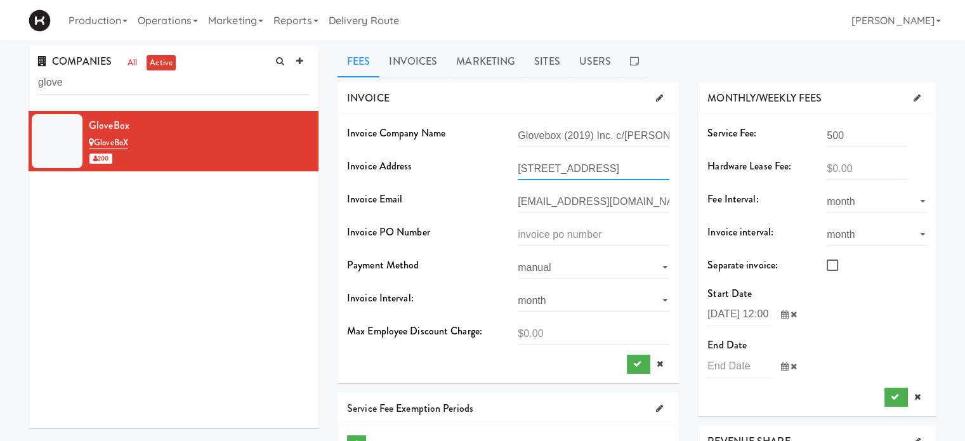
click at [648, 174] on input "6755 Mississauga Rd, Mississauga ON" at bounding box center [594, 168] width 152 height 23
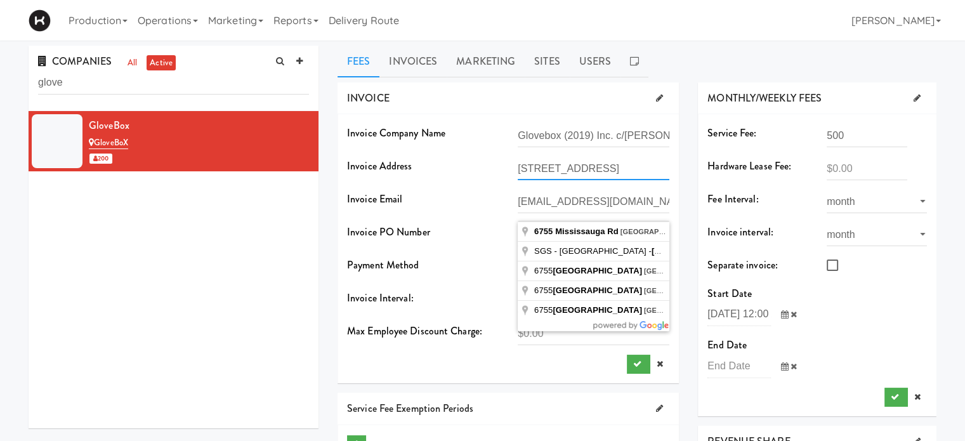
click at [619, 169] on input "6755 Mississauga Rd, Mississauga ON" at bounding box center [594, 168] width 152 height 23
type input "6755 Mississauga Rd suite 108, Mississauga, ON, Canada"
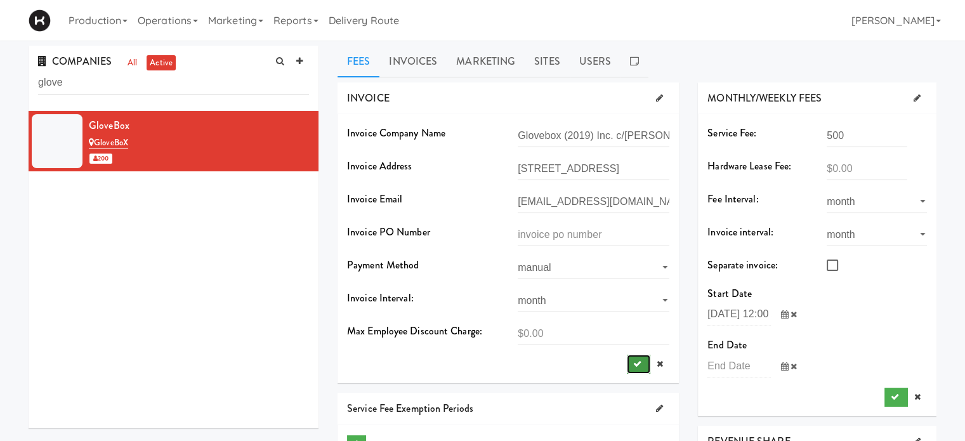
click at [638, 360] on icon "submit" at bounding box center [637, 364] width 8 height 8
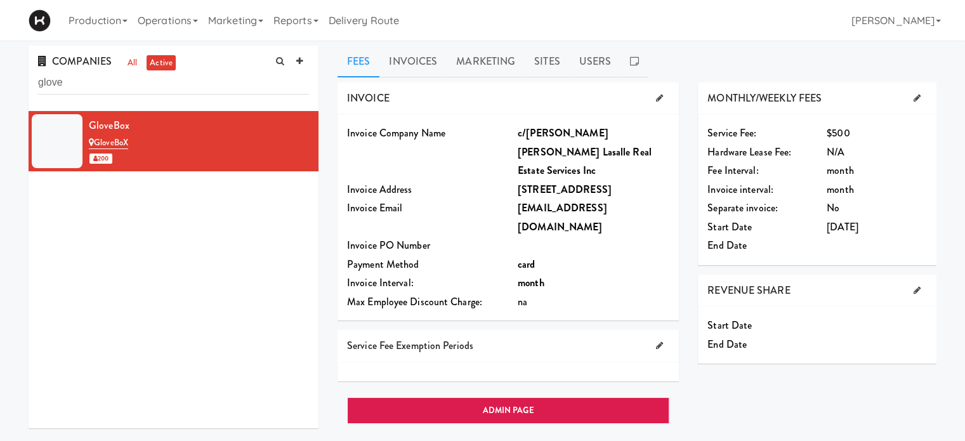
click at [548, 137] on b "c/o Jones Lang Lasalle Real Estate Services Inc" at bounding box center [585, 152] width 134 height 52
click at [660, 101] on icon at bounding box center [659, 98] width 7 height 8
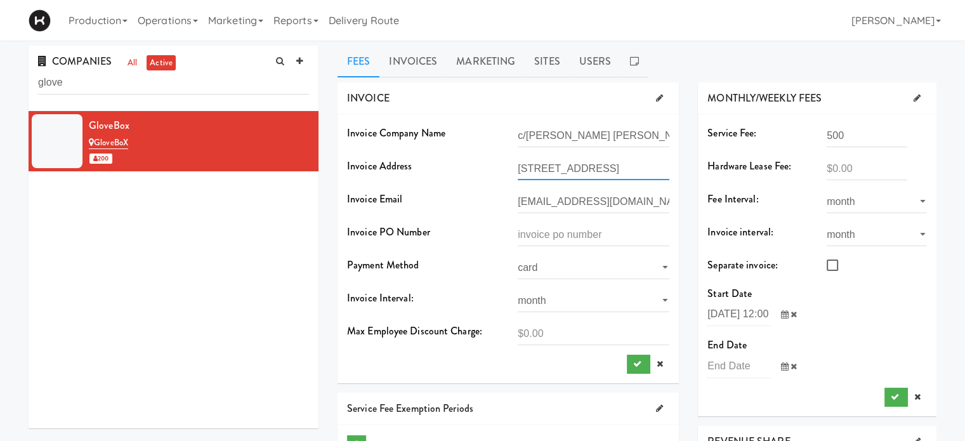
click at [620, 169] on input "6755 Mississauga Rd, Mississauga ON, Suite 108" at bounding box center [594, 168] width 152 height 23
type input "6755 Mississauga Rd, suite 108 Mississauga ON, Suite 108"
click at [635, 370] on button "submit" at bounding box center [638, 364] width 23 height 19
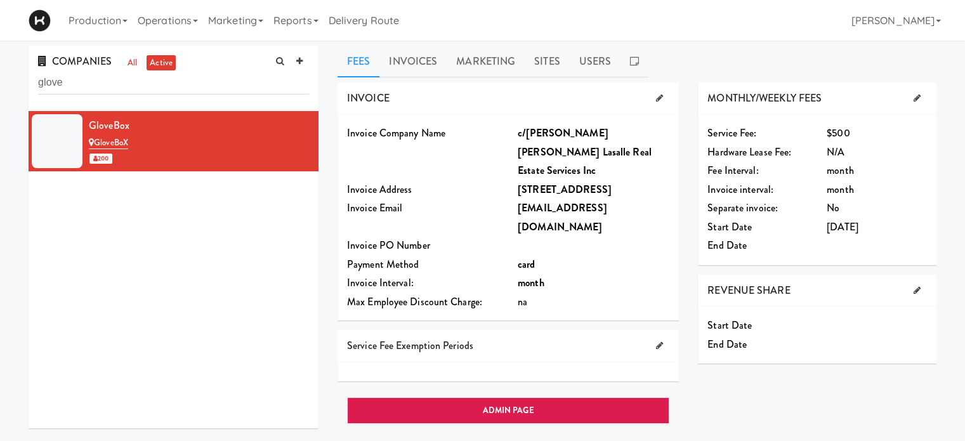
click at [543, 133] on b "c/o Jones Lang Lasalle Real Estate Services Inc" at bounding box center [585, 152] width 134 height 52
click at [663, 103] on link at bounding box center [660, 98] width 20 height 19
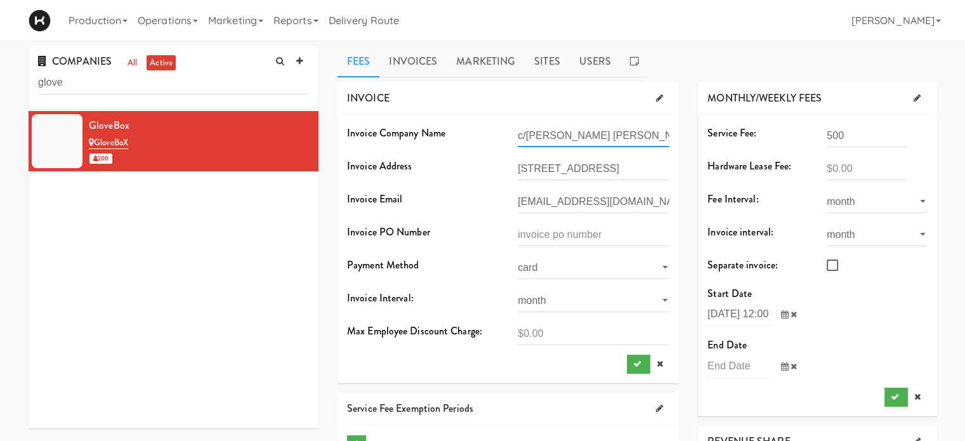
click at [518, 139] on input "c/o Jones Lang Lasalle Real Estate Services Inc" at bounding box center [594, 135] width 152 height 23
type input "Glovebox 2019 Inc. c/o Jones Lang Lasalle Real Estate Services Inc"
click at [636, 363] on icon "submit" at bounding box center [637, 364] width 8 height 8
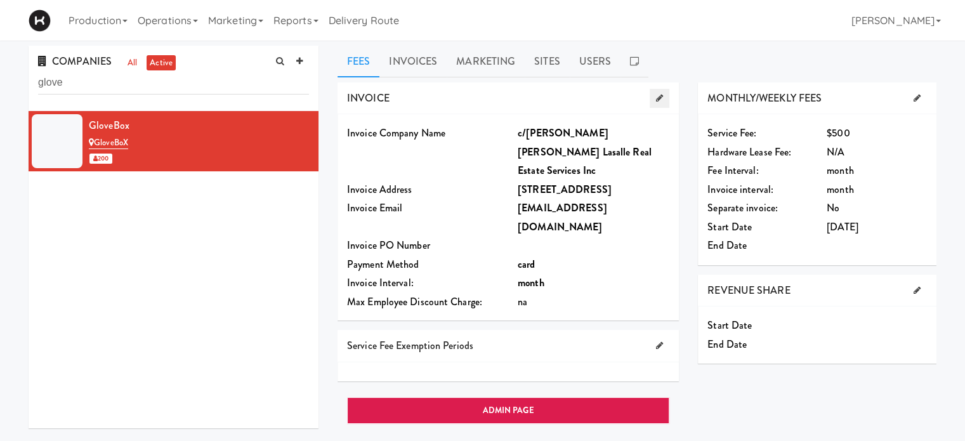
click at [663, 100] on icon at bounding box center [659, 98] width 7 height 8
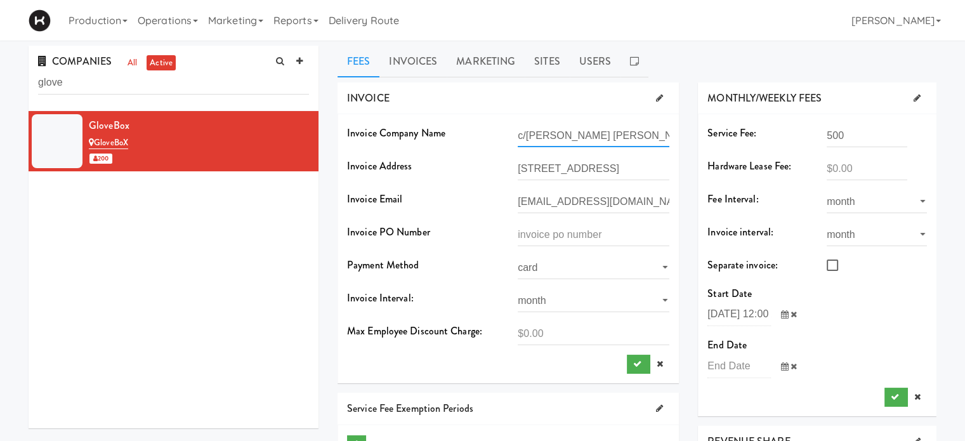
click at [632, 136] on input "c/o Jones Lang Lasalle Real Estate Services Inc" at bounding box center [594, 135] width 152 height 23
drag, startPoint x: 97, startPoint y: 84, endPoint x: 36, endPoint y: 91, distance: 61.9
click at [36, 91] on div "COMPANIES all active glove" at bounding box center [174, 78] width 290 height 65
click at [197, 22] on icon at bounding box center [195, 21] width 5 height 3
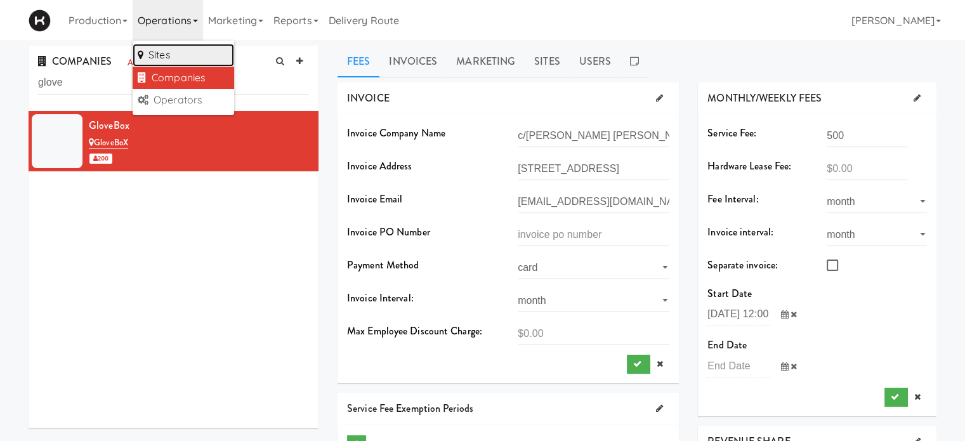
click at [185, 44] on link "Sites" at bounding box center [184, 55] width 102 height 23
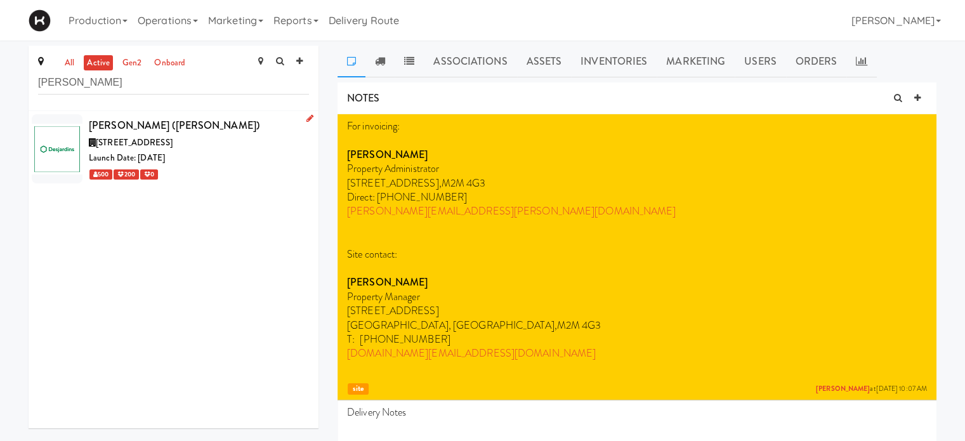
type input "desjardins"
click at [253, 152] on div "Launch Date: [DATE]" at bounding box center [199, 158] width 220 height 16
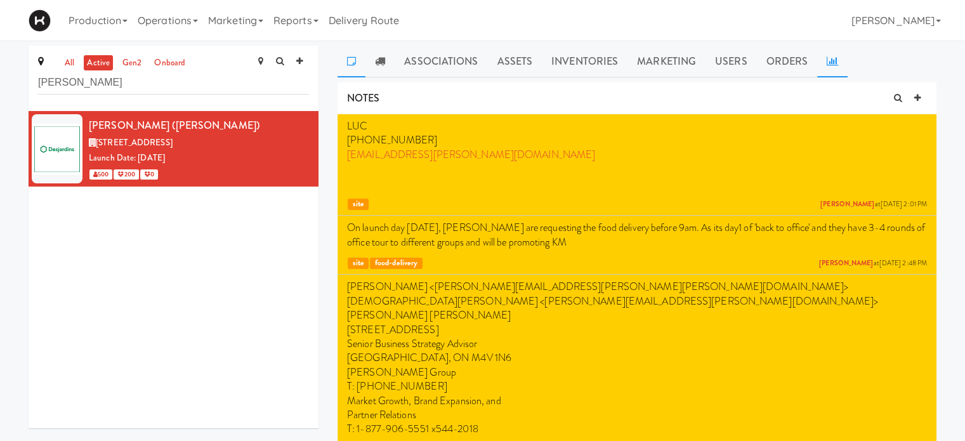
click at [829, 56] on icon at bounding box center [832, 61] width 11 height 10
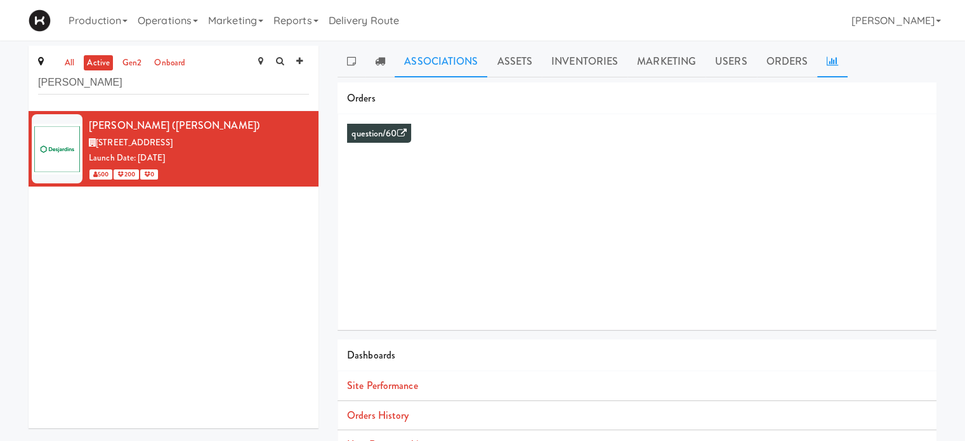
click at [458, 58] on link "Associations" at bounding box center [441, 62] width 93 height 32
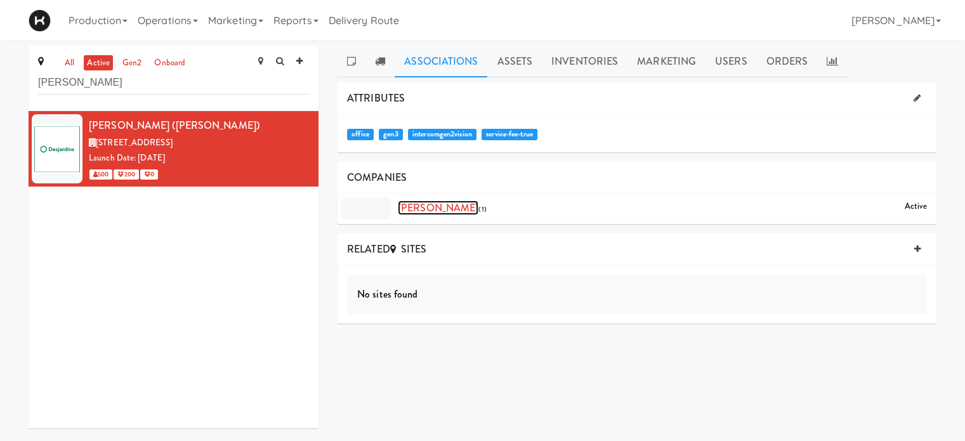
click at [430, 208] on link "Desjardins" at bounding box center [438, 208] width 81 height 15
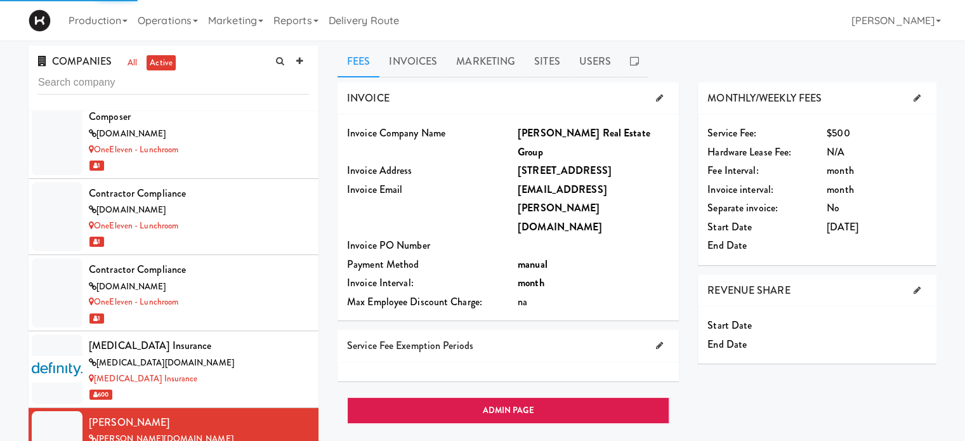
scroll to position [2981, 0]
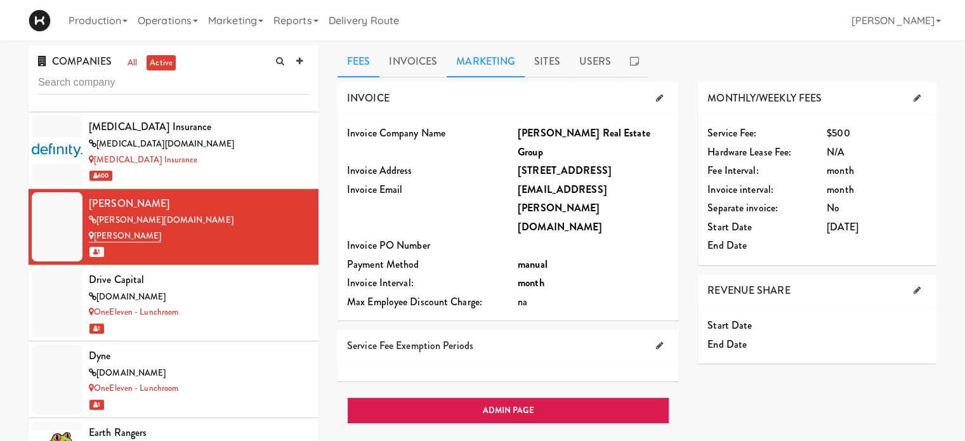
click at [506, 64] on link "Marketing" at bounding box center [486, 62] width 78 height 32
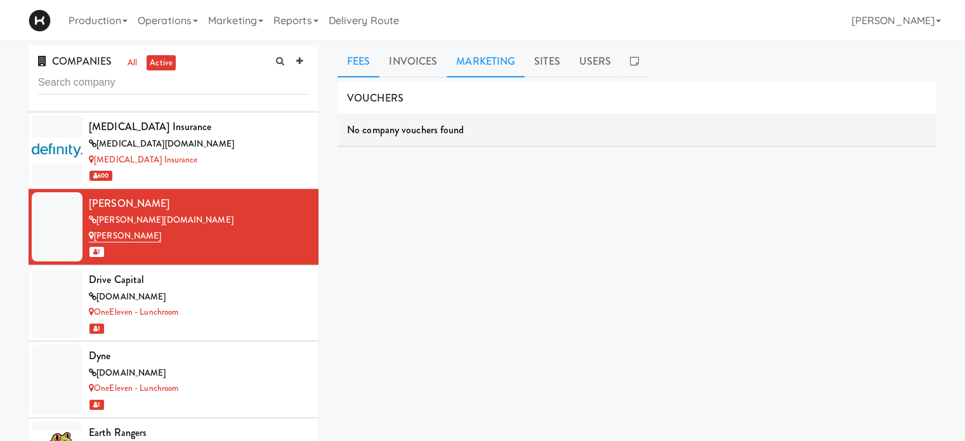
click at [343, 63] on link "Fees" at bounding box center [359, 62] width 42 height 32
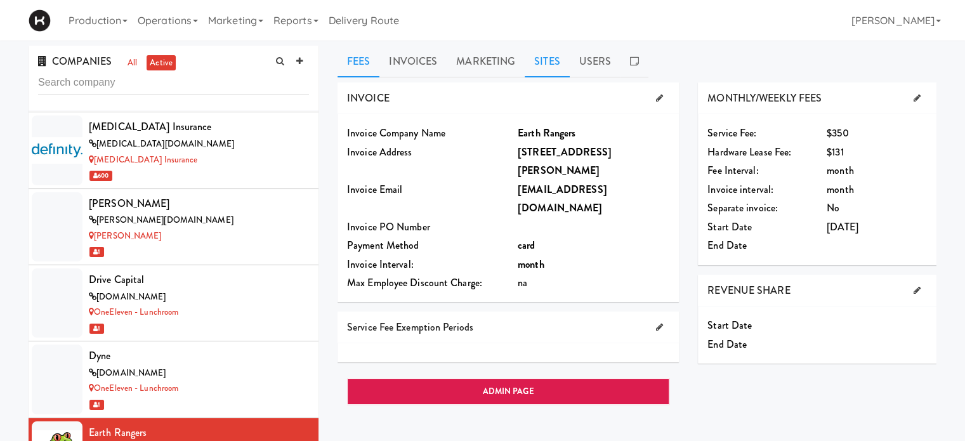
click at [553, 64] on link "Sites" at bounding box center [547, 62] width 45 height 32
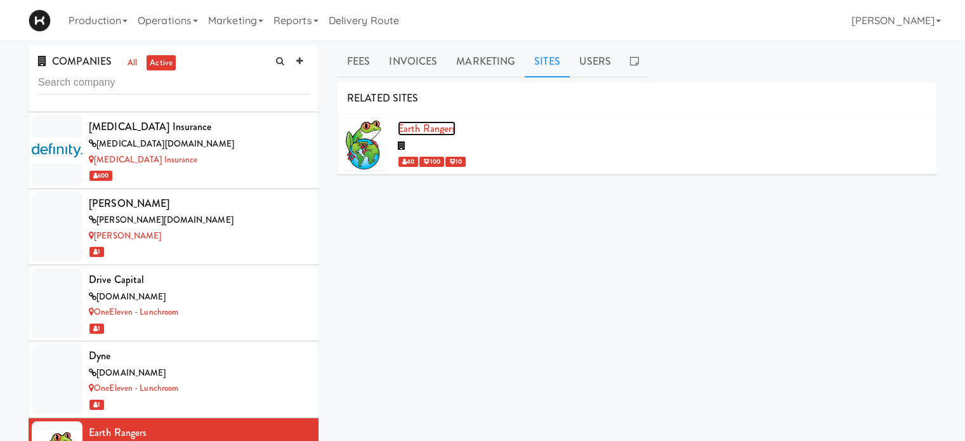
click at [440, 129] on link "Earth Rangers" at bounding box center [427, 128] width 58 height 15
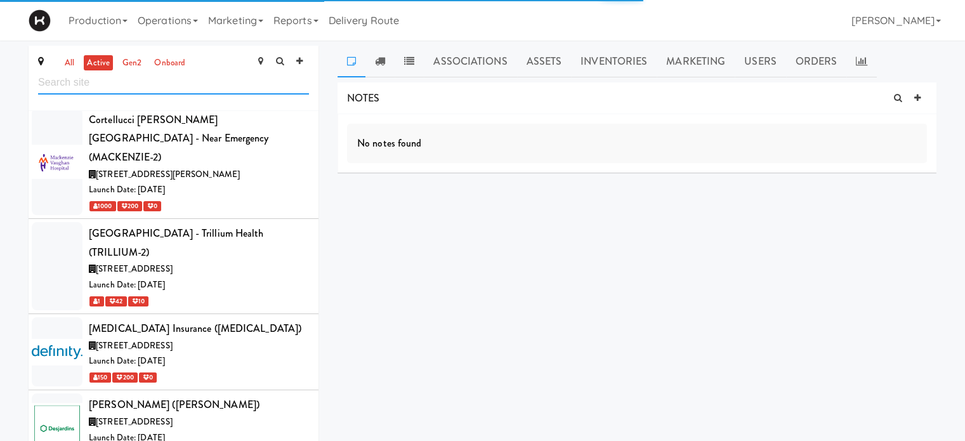
scroll to position [2299, 0]
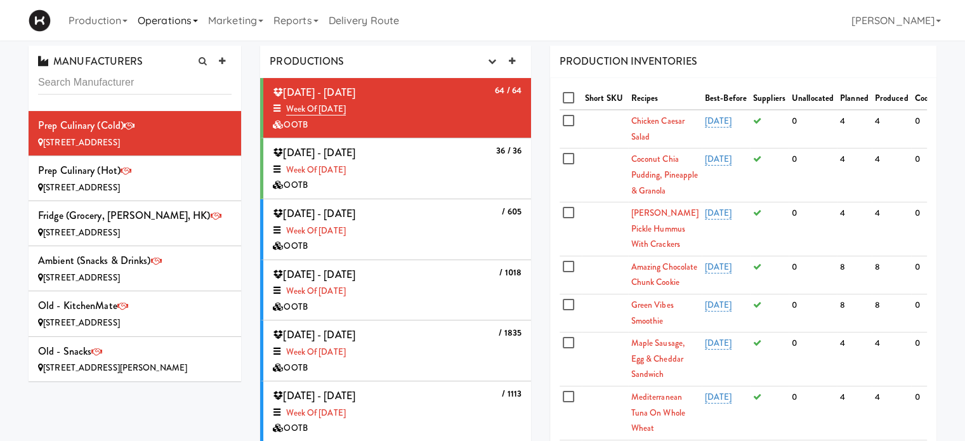
click at [202, 25] on link "Operations" at bounding box center [168, 20] width 70 height 41
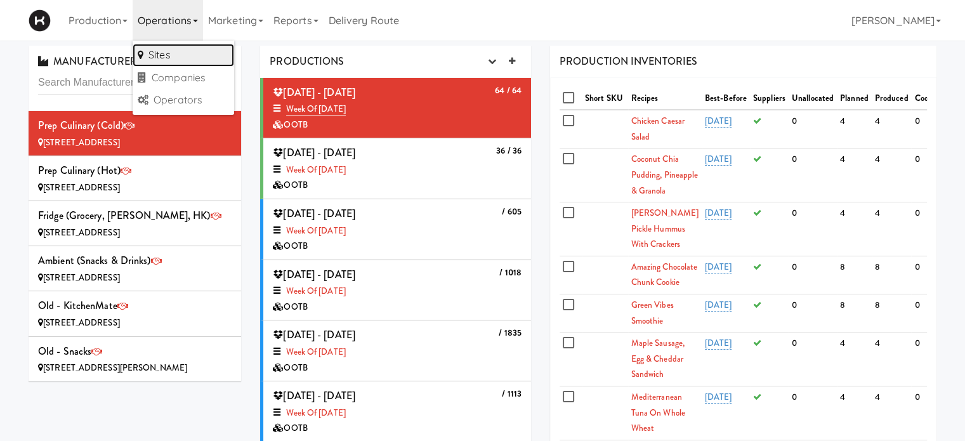
click at [183, 51] on link "Sites" at bounding box center [184, 55] width 102 height 23
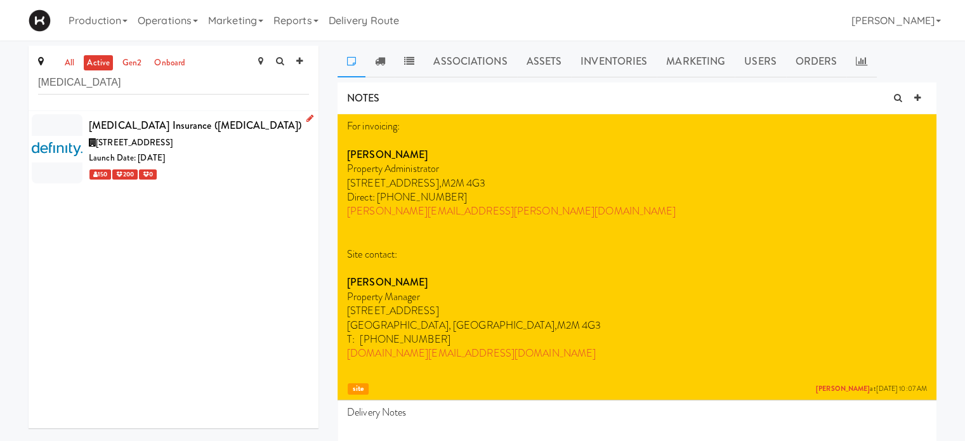
click at [226, 164] on div "Launch Date: [DATE]" at bounding box center [199, 158] width 220 height 16
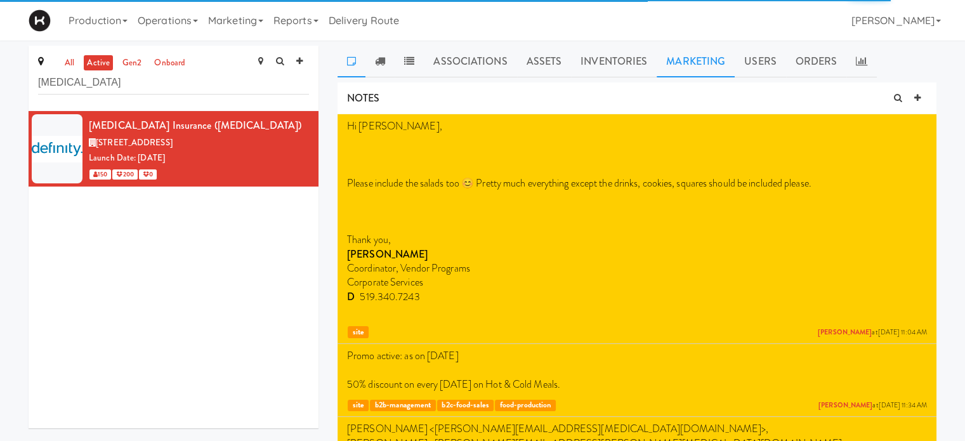
click at [688, 60] on link "Marketing" at bounding box center [696, 62] width 78 height 32
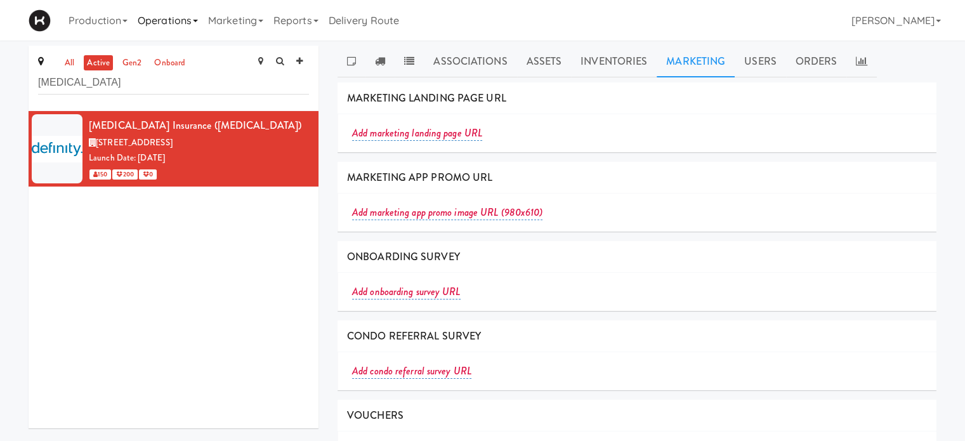
click at [170, 25] on link "Operations" at bounding box center [168, 20] width 70 height 41
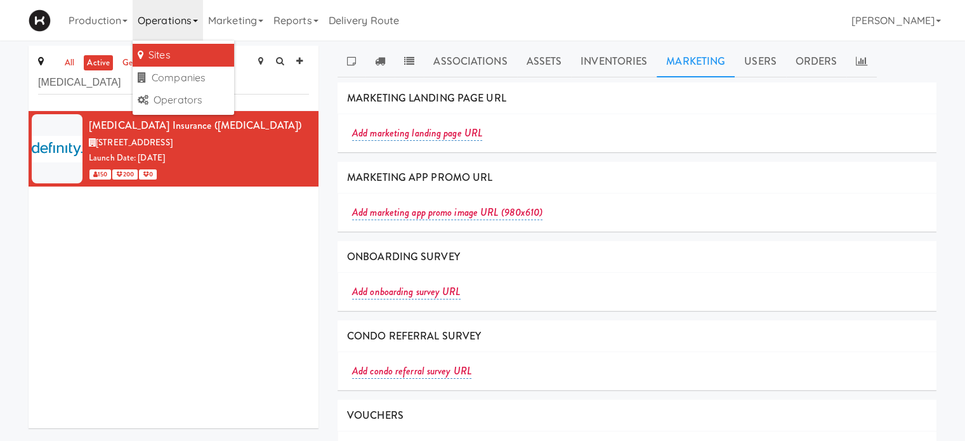
click at [180, 49] on link "Sites" at bounding box center [184, 55] width 102 height 23
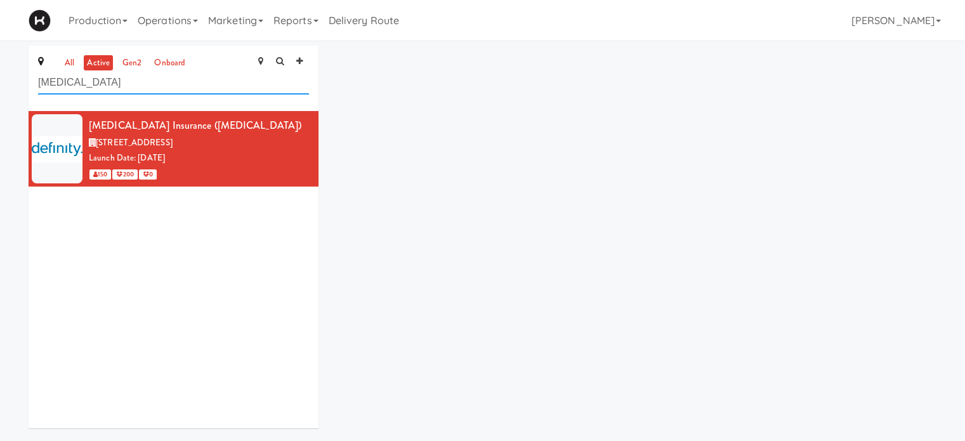
drag, startPoint x: 107, startPoint y: 86, endPoint x: 13, endPoint y: 88, distance: 94.6
click at [13, 88] on div "all active gen2 onboard [MEDICAL_DATA] [MEDICAL_DATA] Insurance ([MEDICAL_DATA]…" at bounding box center [482, 242] width 965 height 392
type input "black"
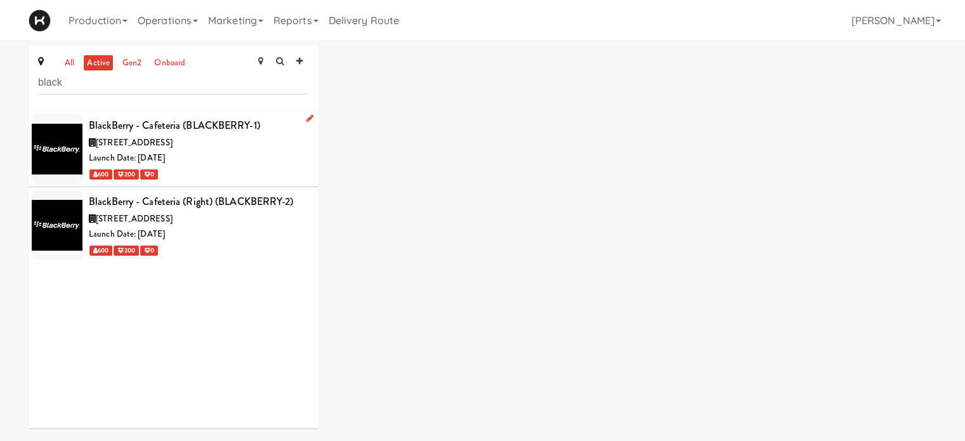
click at [202, 149] on div "[STREET_ADDRESS]" at bounding box center [199, 143] width 220 height 16
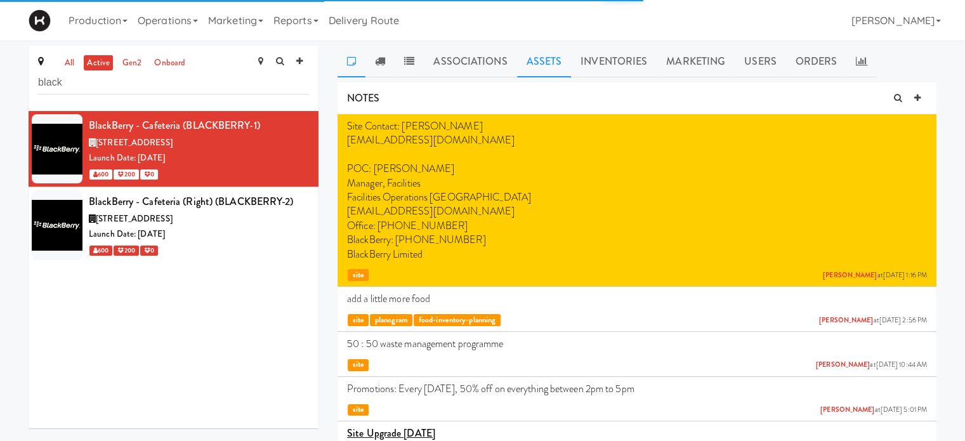
click at [536, 68] on link "Assets" at bounding box center [544, 62] width 55 height 32
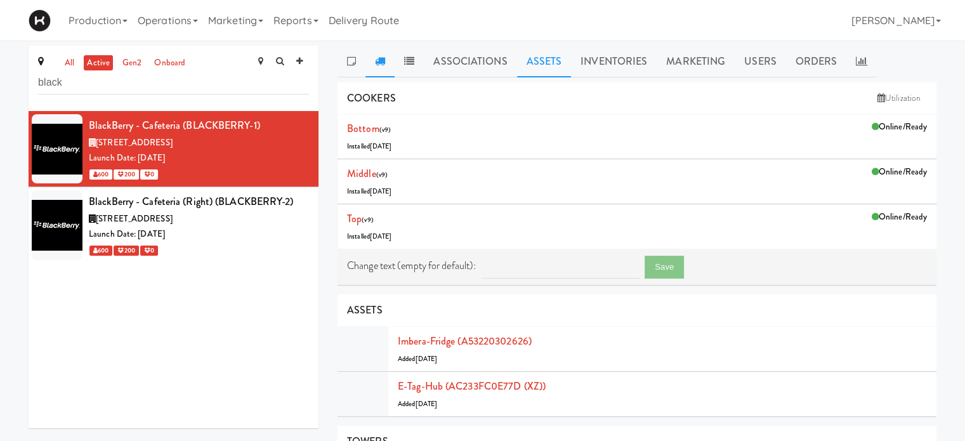
click at [379, 63] on icon at bounding box center [380, 61] width 10 height 10
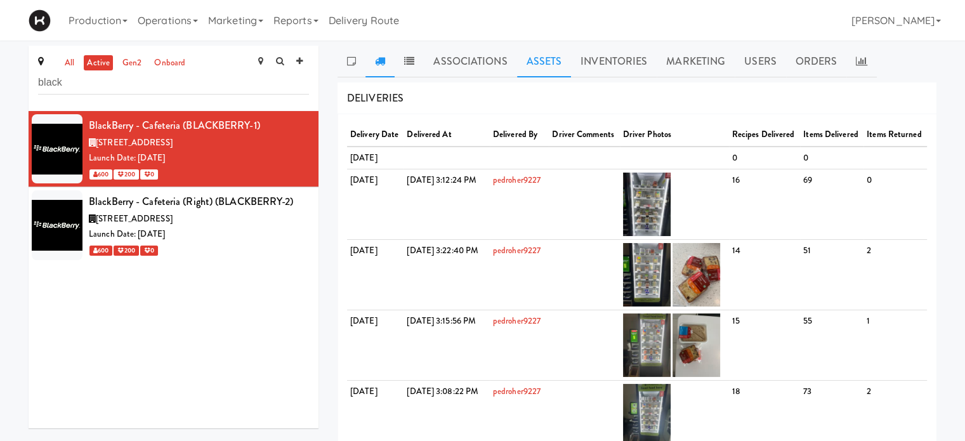
click at [538, 64] on link "Assets" at bounding box center [544, 62] width 55 height 32
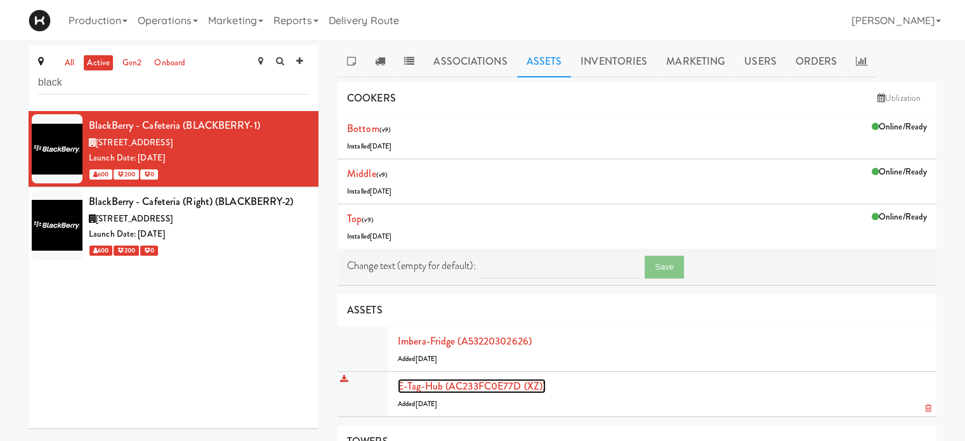
click at [436, 385] on link "E-tag-hub (AC233FC0E77D (XZ))" at bounding box center [472, 386] width 148 height 15
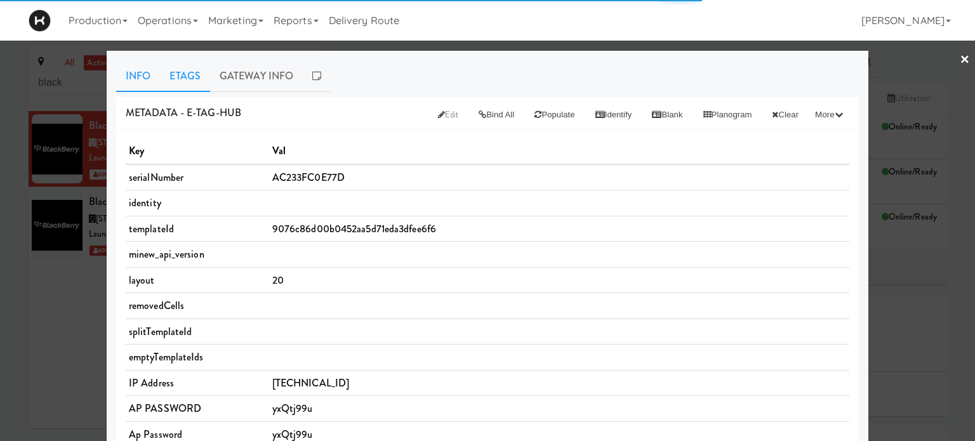
click at [182, 74] on link "Etags" at bounding box center [185, 76] width 50 height 32
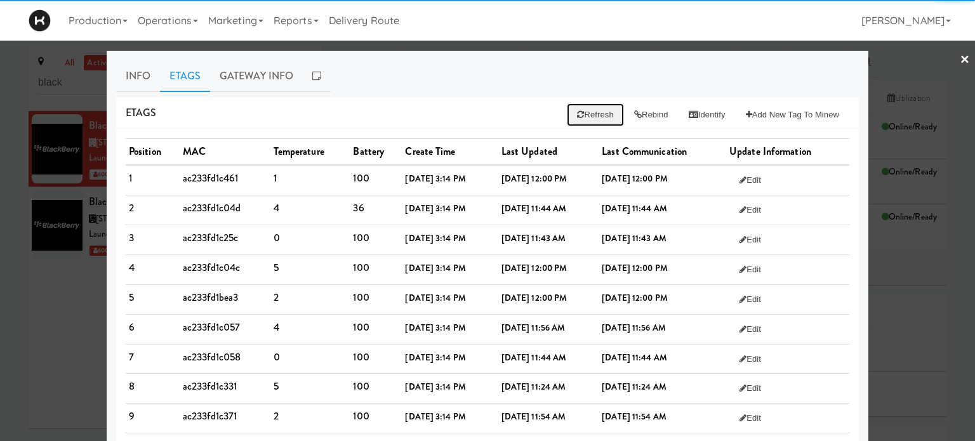
click at [581, 116] on button "Refresh" at bounding box center [595, 114] width 56 height 23
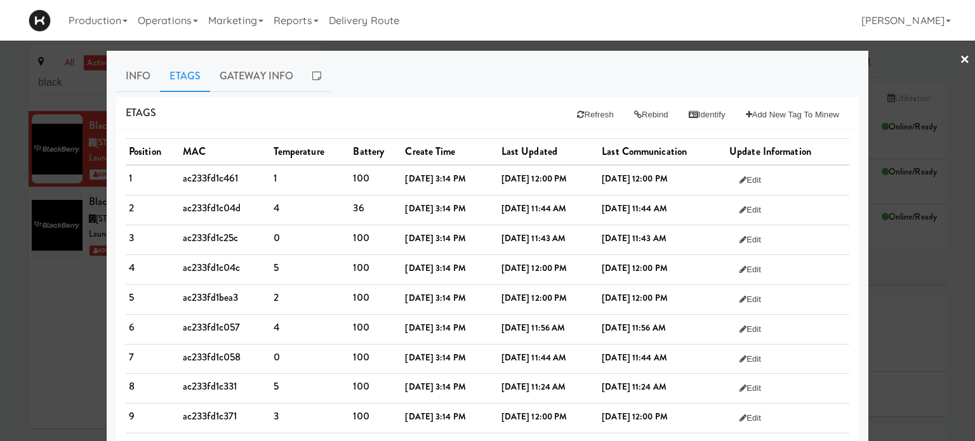
click at [916, 114] on div at bounding box center [487, 220] width 975 height 441
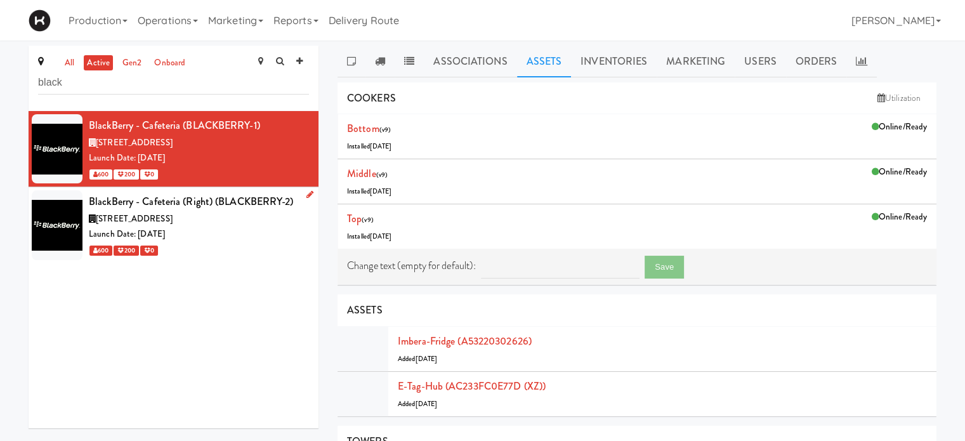
click at [251, 230] on div "Launch Date: [DATE]" at bounding box center [199, 235] width 220 height 16
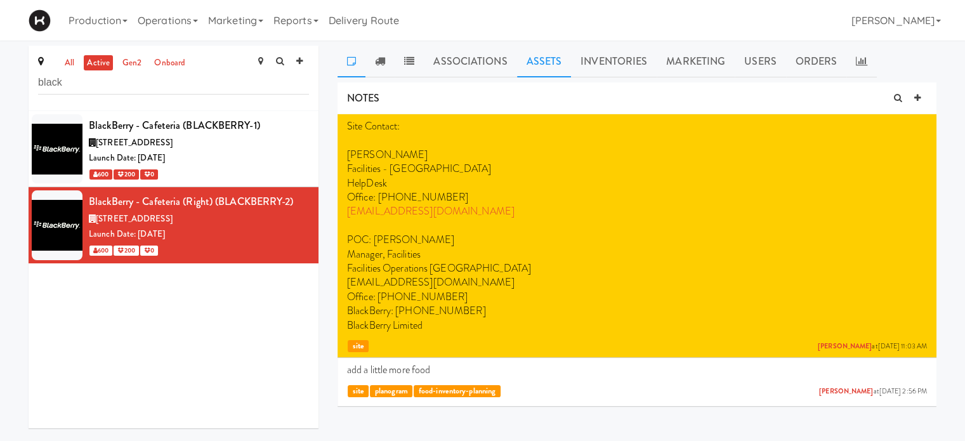
click at [547, 58] on link "Assets" at bounding box center [544, 62] width 55 height 32
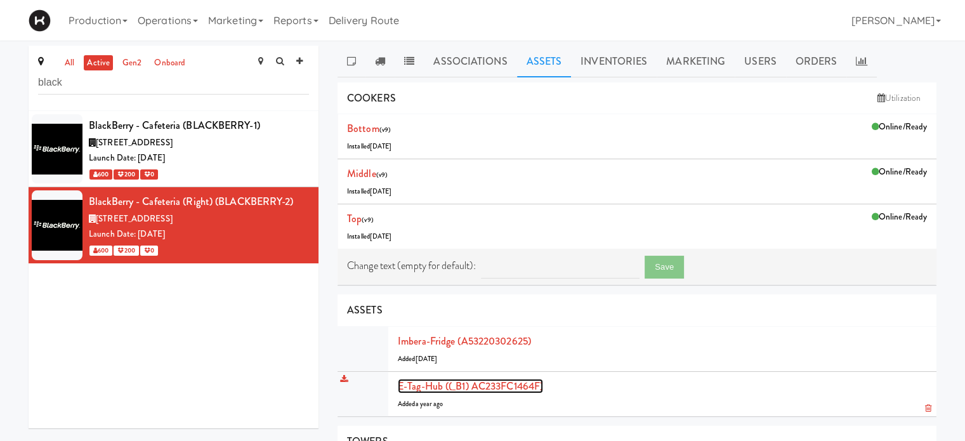
click at [430, 383] on link "E-tag-hub ((_B1) AC233FC1464F)" at bounding box center [470, 386] width 145 height 15
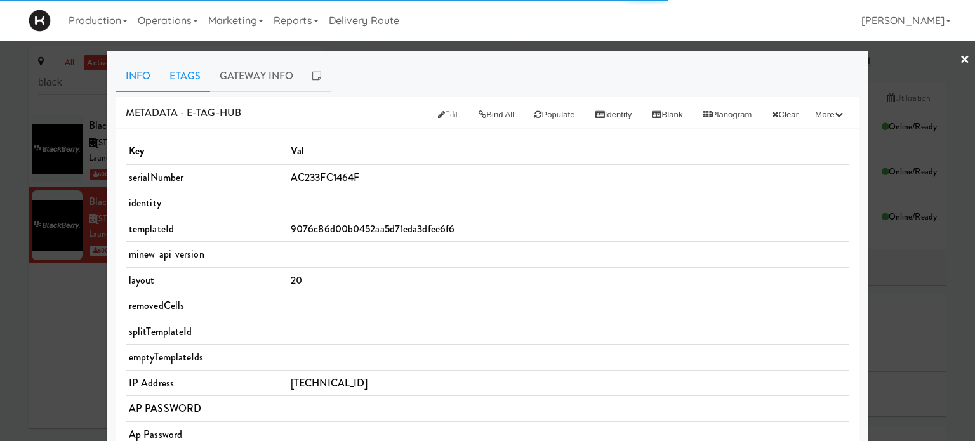
click at [184, 73] on link "Etags" at bounding box center [185, 76] width 50 height 32
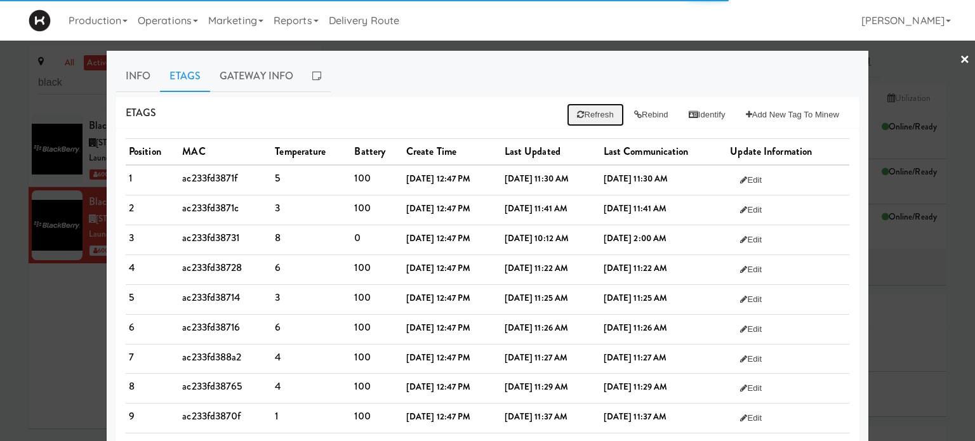
click at [580, 112] on button "Refresh" at bounding box center [595, 114] width 56 height 23
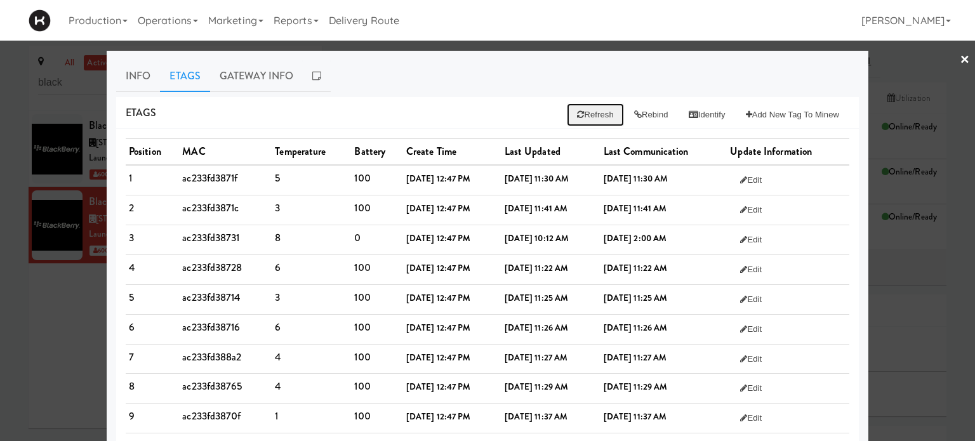
click at [590, 111] on button "Refresh" at bounding box center [595, 114] width 56 height 23
click at [913, 156] on div at bounding box center [487, 220] width 975 height 441
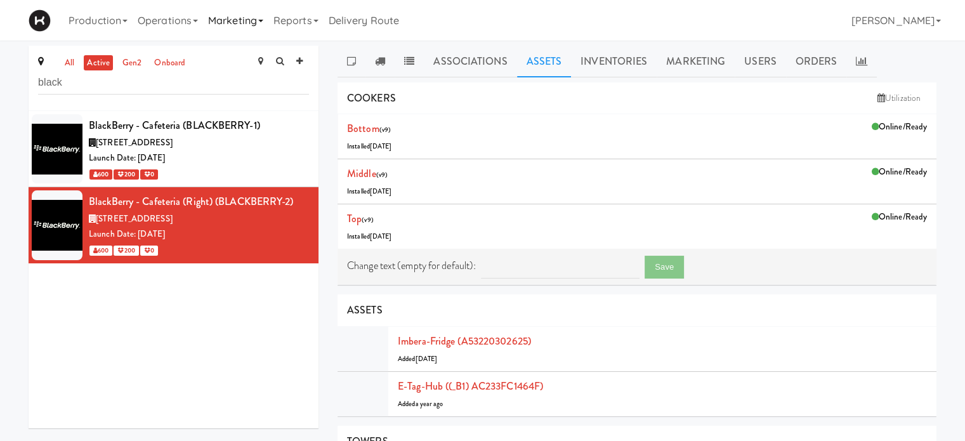
click at [260, 23] on link "Marketing" at bounding box center [235, 20] width 65 height 41
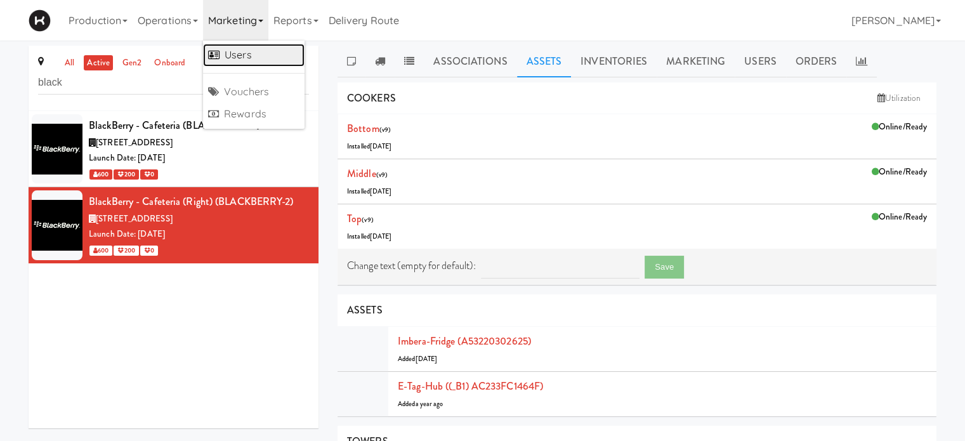
click at [244, 53] on link "Users" at bounding box center [254, 55] width 102 height 23
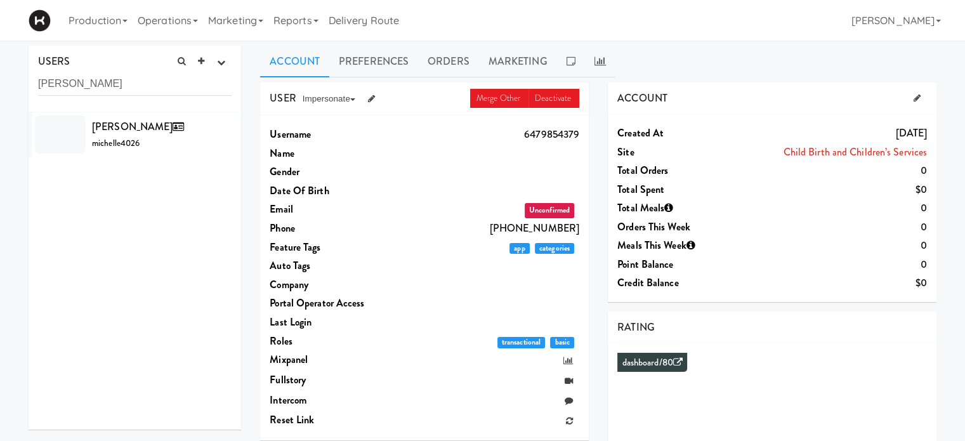
type input "[PERSON_NAME]"
click at [128, 124] on span "[PERSON_NAME]" at bounding box center [140, 126] width 97 height 15
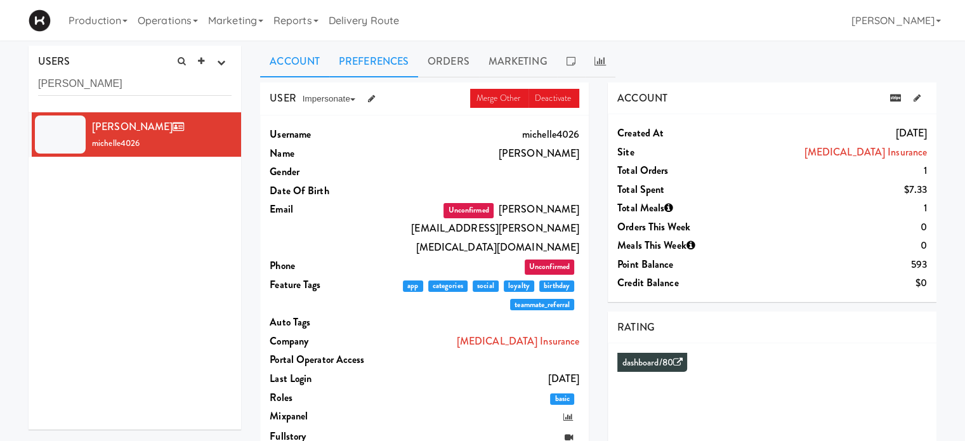
click at [378, 62] on link "Preferences" at bounding box center [373, 62] width 89 height 32
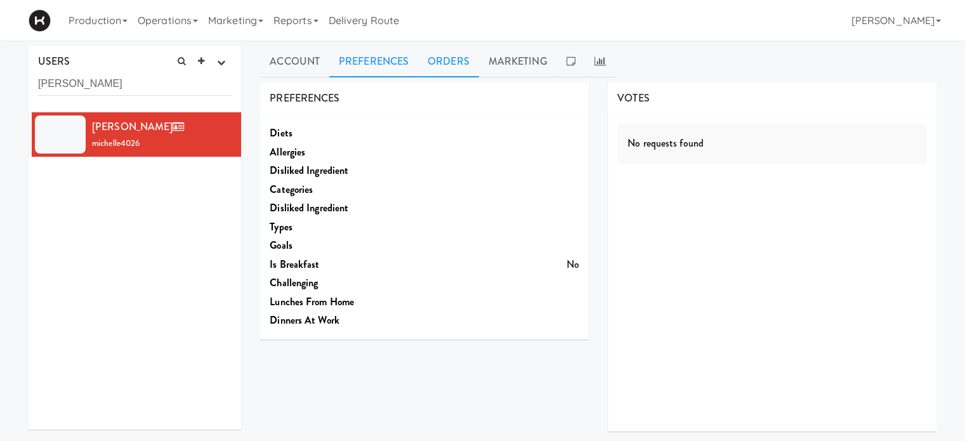
click at [454, 65] on link "Orders" at bounding box center [448, 62] width 61 height 32
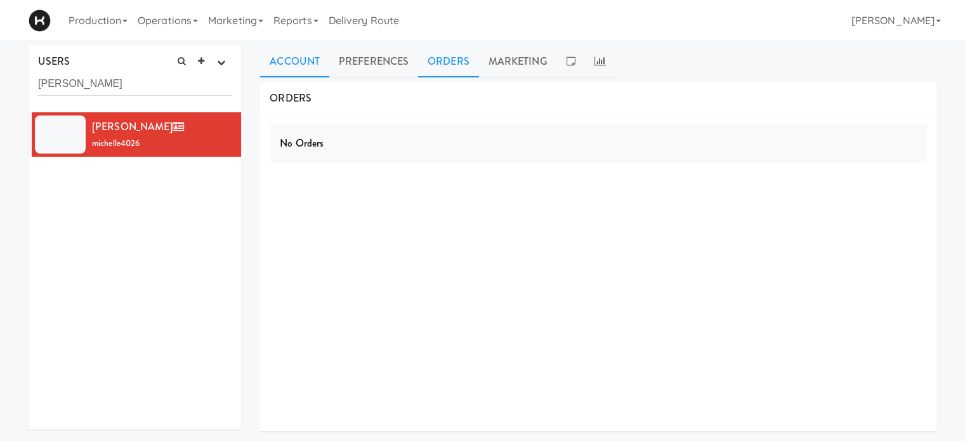
click at [305, 65] on link "Account" at bounding box center [294, 62] width 69 height 32
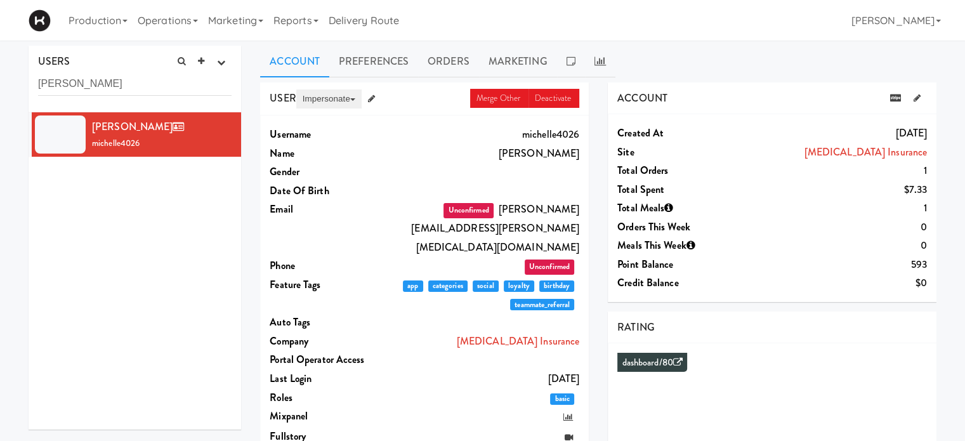
click at [320, 96] on button "Impersonate" at bounding box center [328, 98] width 65 height 19
click at [327, 117] on link "on App" at bounding box center [349, 123] width 107 height 23
click at [324, 103] on button "Impersonate" at bounding box center [328, 98] width 65 height 19
click at [324, 121] on link "on App" at bounding box center [349, 123] width 107 height 23
